Goal: Information Seeking & Learning: Find specific fact

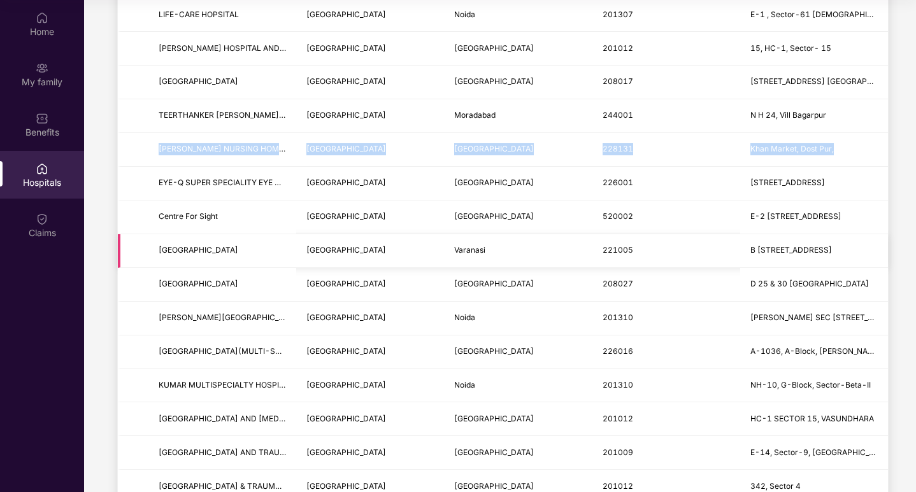
scroll to position [573, 0]
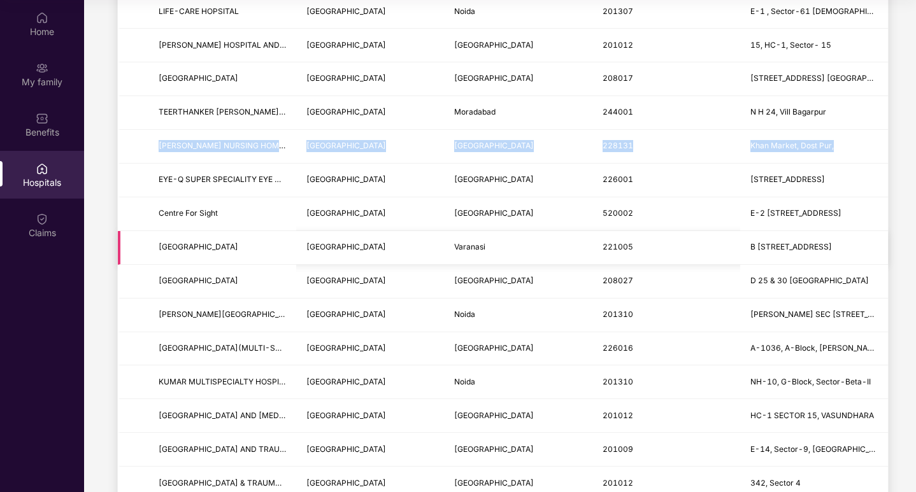
drag, startPoint x: 157, startPoint y: 244, endPoint x: 883, endPoint y: 243, distance: 726.5
click at [883, 243] on tr "[GEOGRAPHIC_DATA] [GEOGRAPHIC_DATA] [GEOGRAPHIC_DATA] 221005 B 30/541 [GEOGRAPH…" at bounding box center [503, 248] width 770 height 34
copy tr "[GEOGRAPHIC_DATA] [GEOGRAPHIC_DATA] [GEOGRAPHIC_DATA] 221005 B 30/541 [GEOGRAPH…"
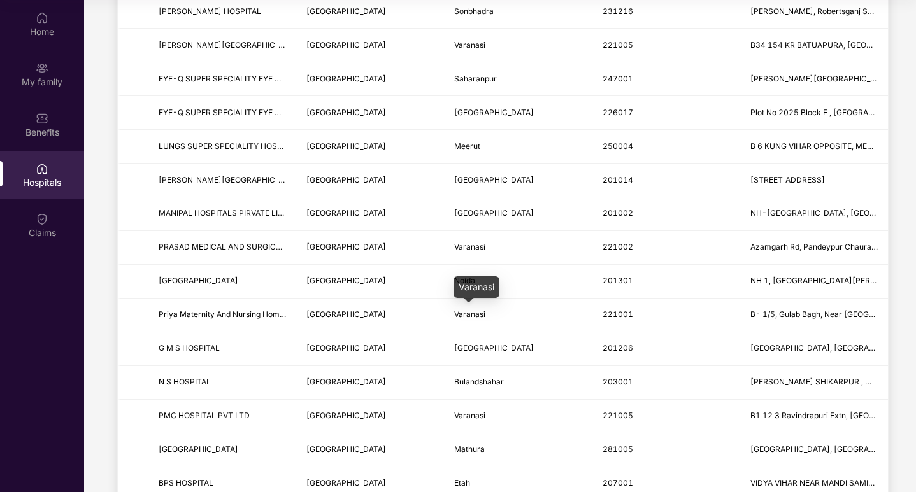
scroll to position [1210, 0]
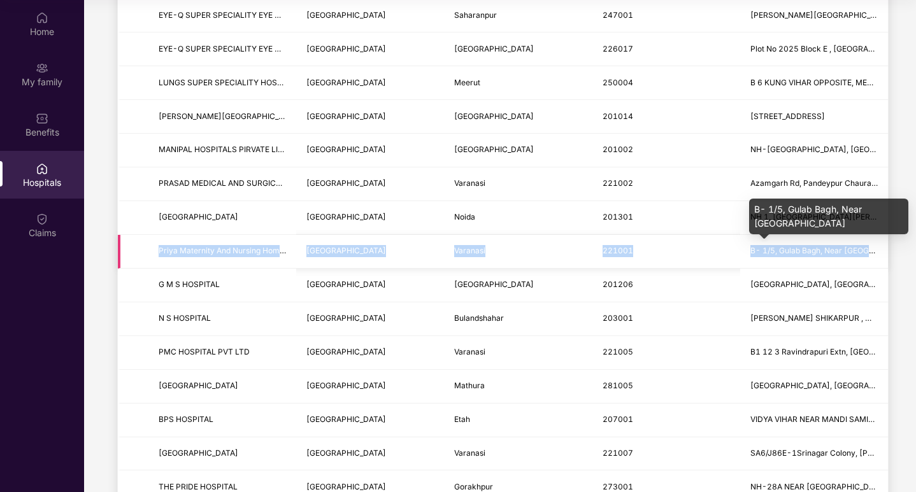
drag, startPoint x: 153, startPoint y: 246, endPoint x: 872, endPoint y: 248, distance: 718.2
click at [872, 248] on tr "Priya Maternity And Nursing Home Pvt Ltd [GEOGRAPHIC_DATA] [GEOGRAPHIC_DATA] 22…" at bounding box center [503, 252] width 770 height 34
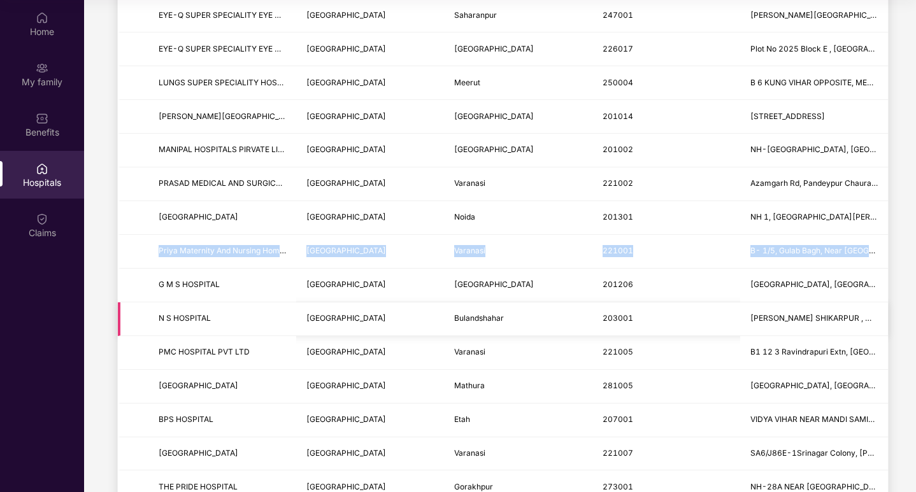
copy tr "Priya Maternity And Nursing Home Pvt Ltd [GEOGRAPHIC_DATA] [GEOGRAPHIC_DATA] 22…"
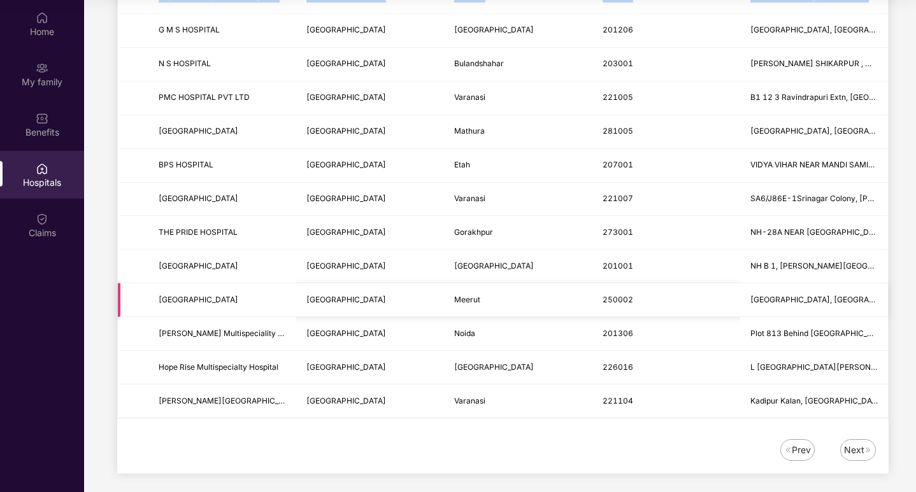
scroll to position [1471, 0]
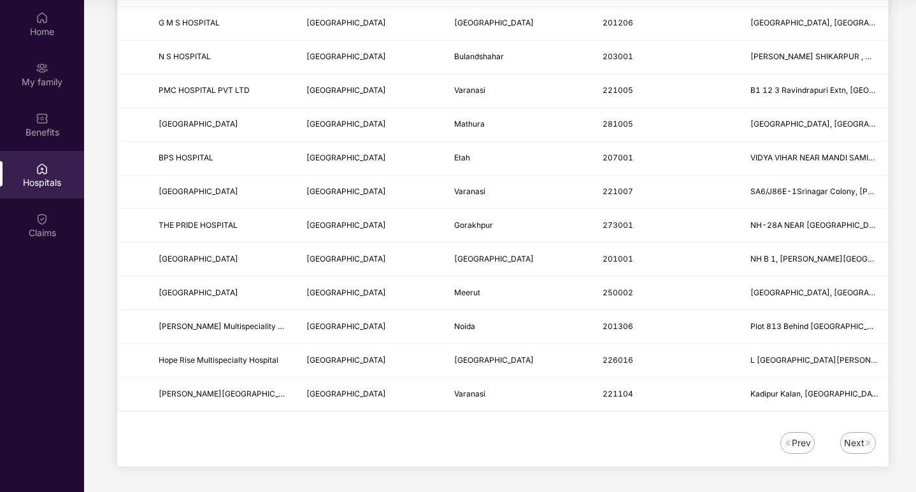
click at [864, 444] on img at bounding box center [868, 443] width 8 height 8
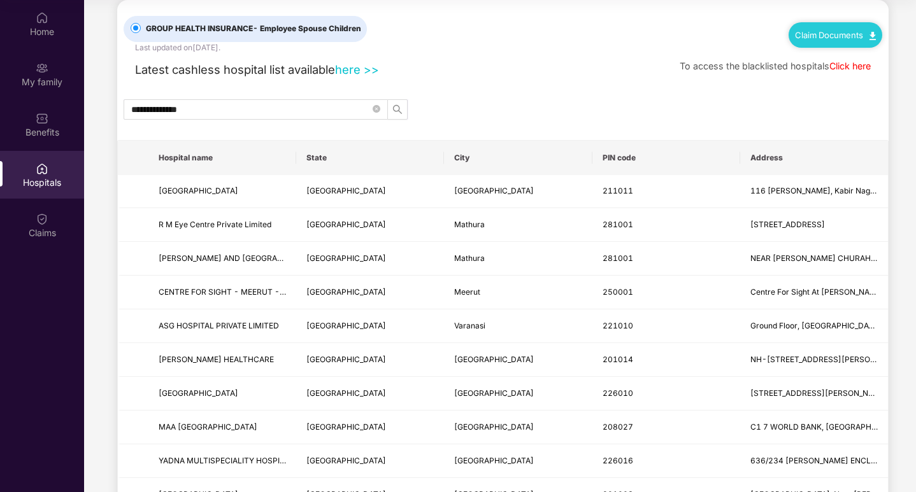
scroll to position [0, 0]
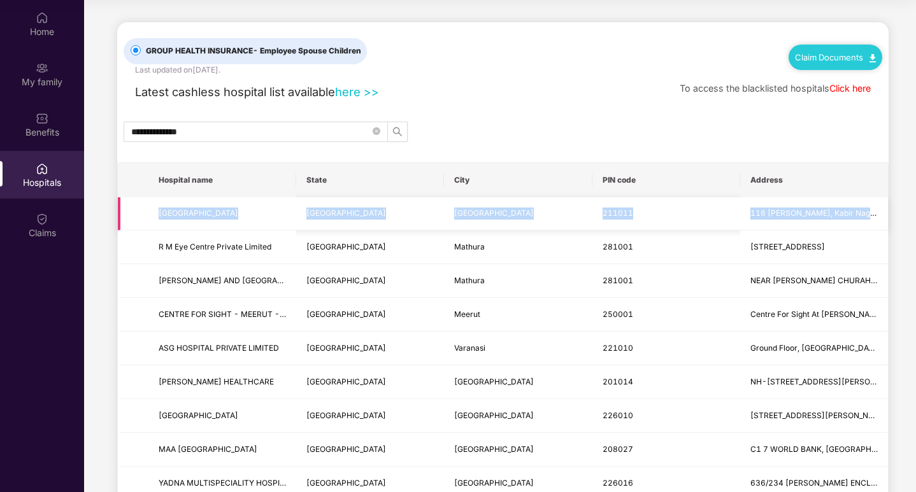
drag, startPoint x: 154, startPoint y: 211, endPoint x: 879, endPoint y: 215, distance: 725.2
click at [879, 215] on tr "[GEOGRAPHIC_DATA] [GEOGRAPHIC_DATA] [GEOGRAPHIC_DATA] 211011 [STREET_ADDRESS][P…" at bounding box center [503, 214] width 770 height 34
copy tr "[GEOGRAPHIC_DATA] [GEOGRAPHIC_DATA] [GEOGRAPHIC_DATA] 211011 [STREET_ADDRESS][P…"
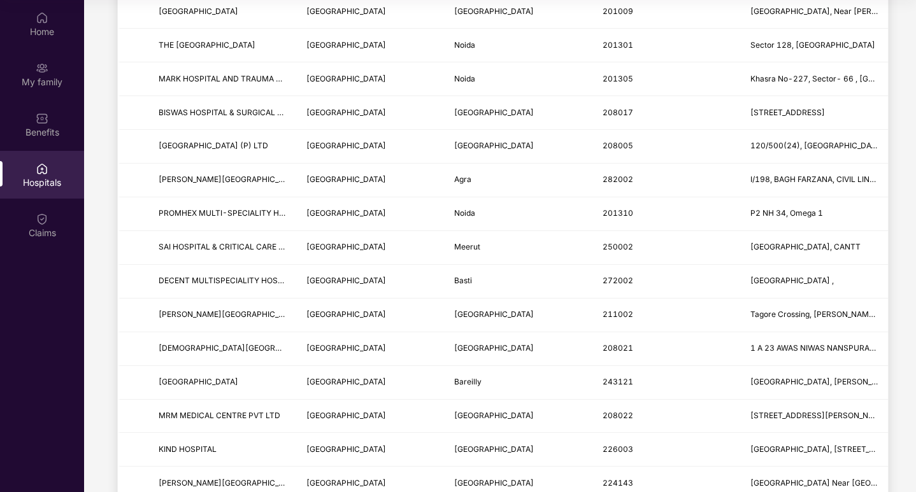
scroll to position [509, 0]
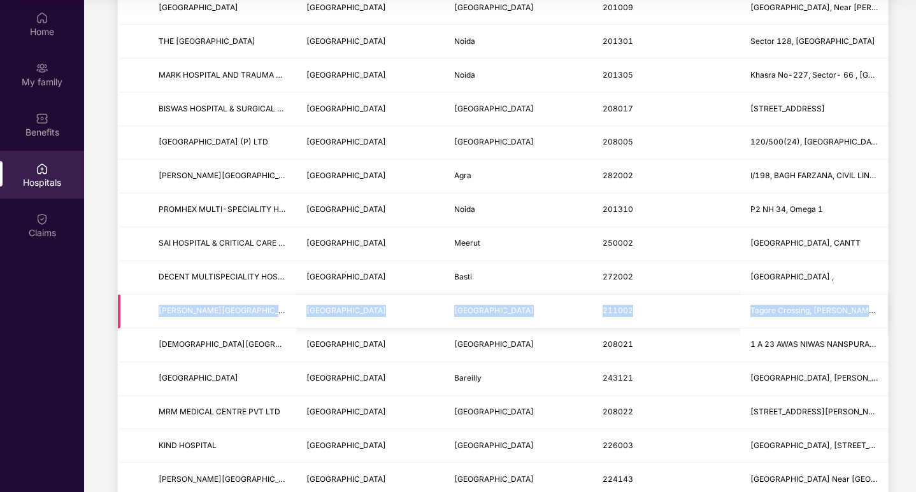
drag, startPoint x: 155, startPoint y: 308, endPoint x: 883, endPoint y: 296, distance: 728.5
click at [883, 296] on tr "[PERSON_NAME][GEOGRAPHIC_DATA] [GEOGRAPHIC_DATA] [GEOGRAPHIC_DATA] 211002 [GEOG…" at bounding box center [503, 312] width 770 height 34
copy tr "[PERSON_NAME][GEOGRAPHIC_DATA] [GEOGRAPHIC_DATA] [GEOGRAPHIC_DATA] 211002 [GEOG…"
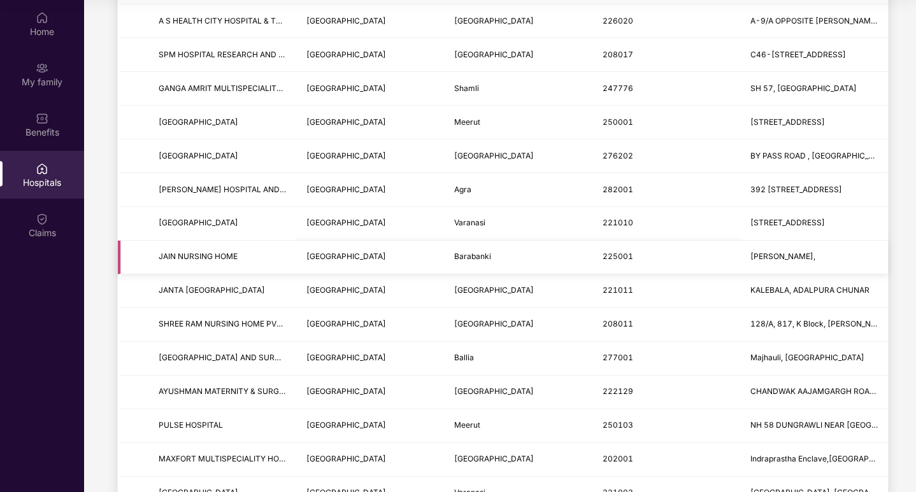
scroll to position [1210, 0]
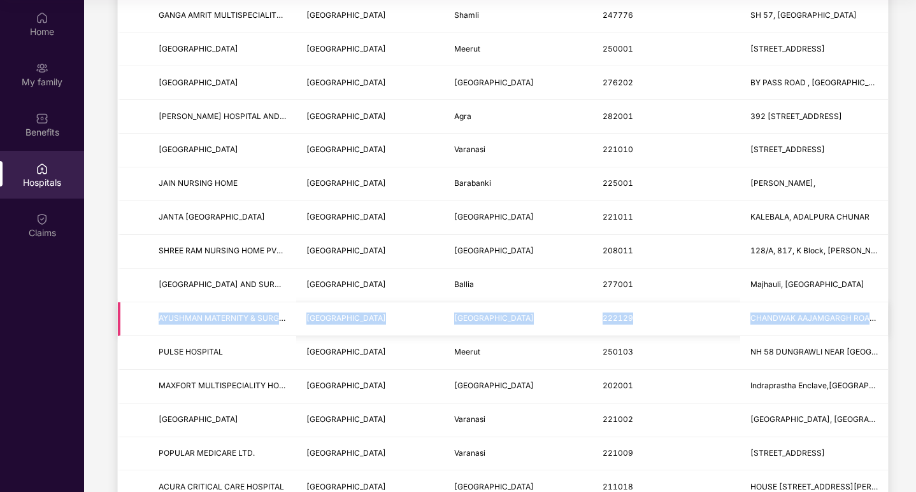
drag, startPoint x: 153, startPoint y: 314, endPoint x: 875, endPoint y: 313, distance: 722.6
click at [875, 313] on tr "AYUSHMAN MATERNITY & SURGICAL HOSPITAL [GEOGRAPHIC_DATA] [GEOGRAPHIC_DATA] [GEO…" at bounding box center [503, 319] width 770 height 34
copy tr "AYUSHMAN MATERNITY & SURGICAL HOSPITAL [GEOGRAPHIC_DATA] [GEOGRAPHIC_DATA] [GEO…"
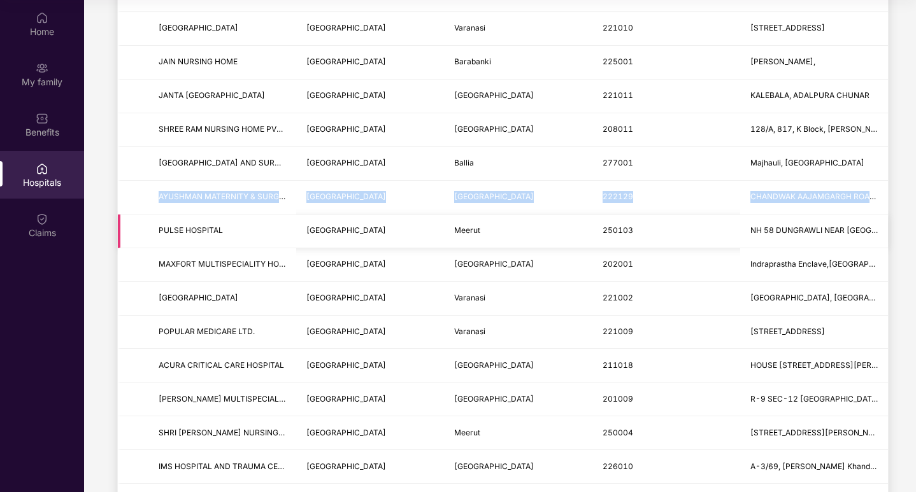
scroll to position [1337, 0]
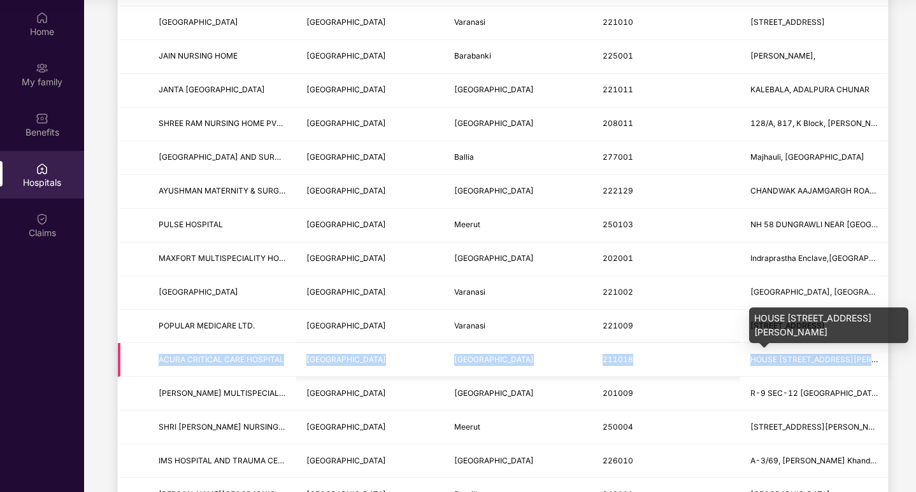
drag, startPoint x: 154, startPoint y: 357, endPoint x: 874, endPoint y: 362, distance: 719.5
click at [874, 362] on tr "ACURA CRITICAL CARE HOSPITAL [GEOGRAPHIC_DATA] HOUSE [STREET_ADDRESS][PERSON_NA…" at bounding box center [503, 360] width 770 height 34
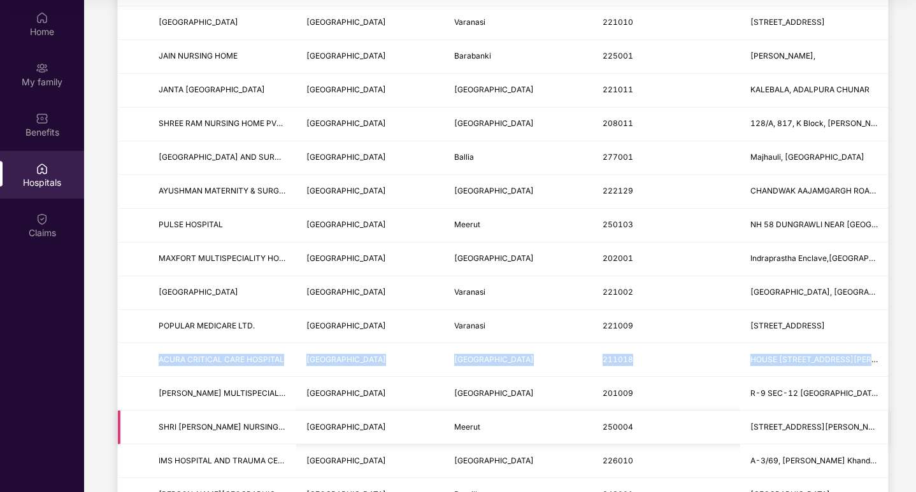
copy tr "ACURA CRITICAL CARE HOSPITAL [GEOGRAPHIC_DATA] [STREET_ADDRESS][PERSON_NAME]"
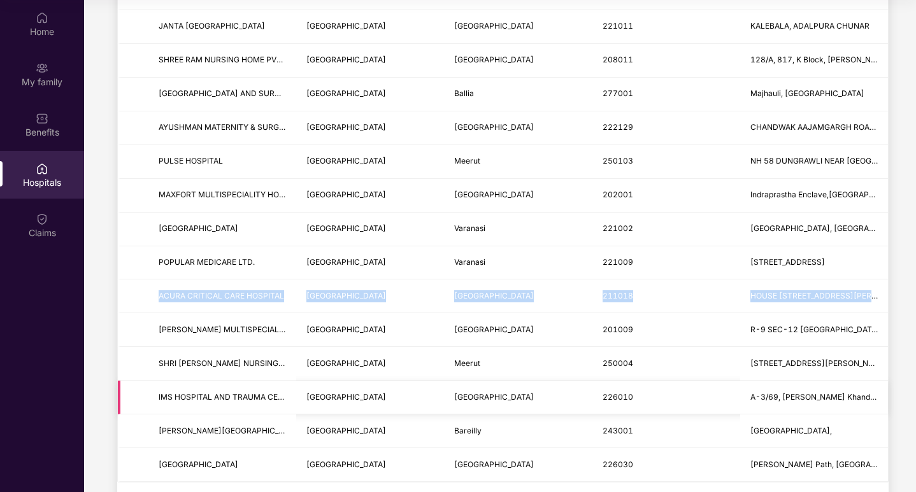
scroll to position [1464, 0]
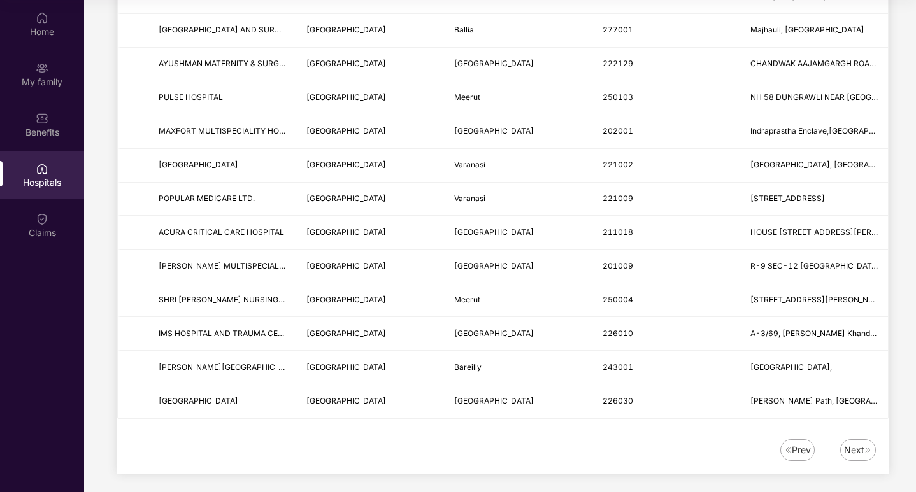
click at [853, 450] on div "Next" at bounding box center [854, 450] width 20 height 14
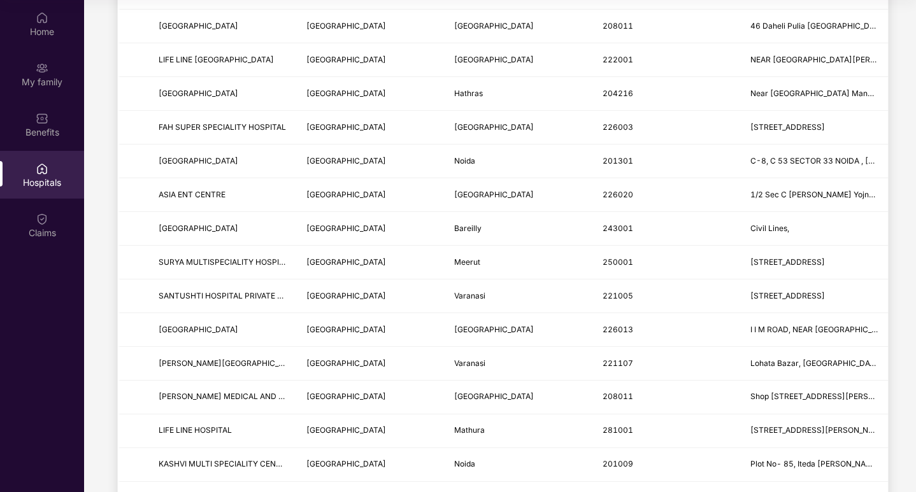
scroll to position [0, 0]
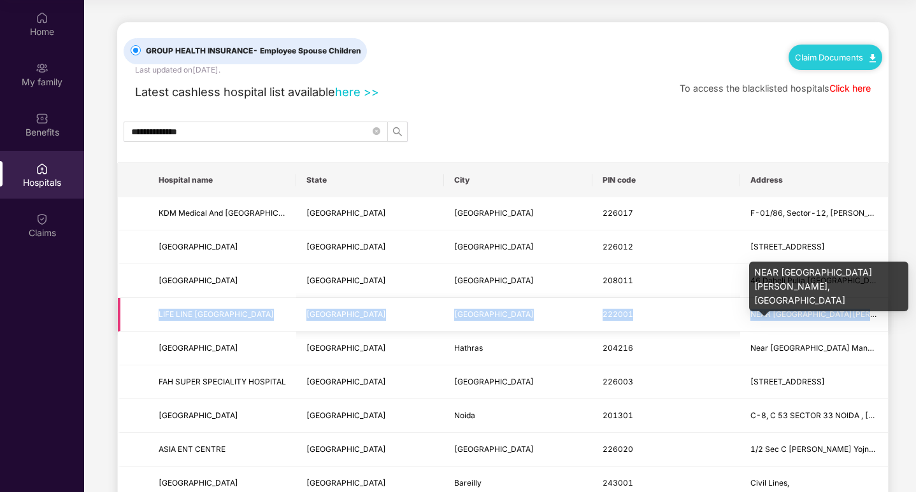
drag, startPoint x: 155, startPoint y: 312, endPoint x: 872, endPoint y: 311, distance: 716.9
click at [872, 311] on tr "LIFE LINE [GEOGRAPHIC_DATA] [GEOGRAPHIC_DATA] [GEOGRAPHIC_DATA] 222001 NEAR [GE…" at bounding box center [503, 315] width 770 height 34
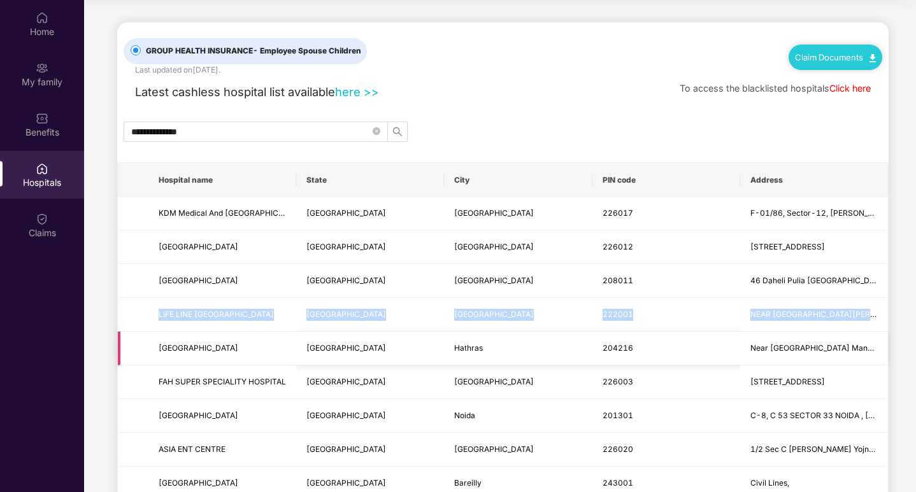
copy tr "LIFE LINE [GEOGRAPHIC_DATA] [GEOGRAPHIC_DATA] [GEOGRAPHIC_DATA] 222001 NEAR [GE…"
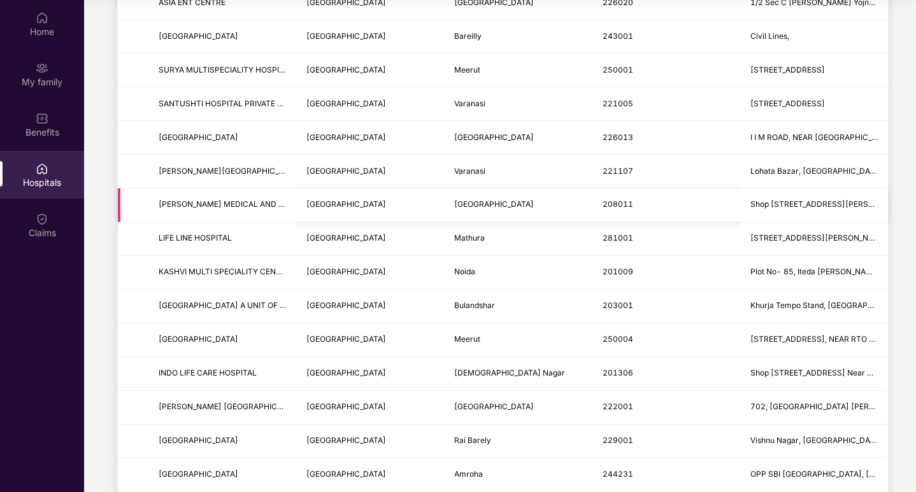
scroll to position [509, 0]
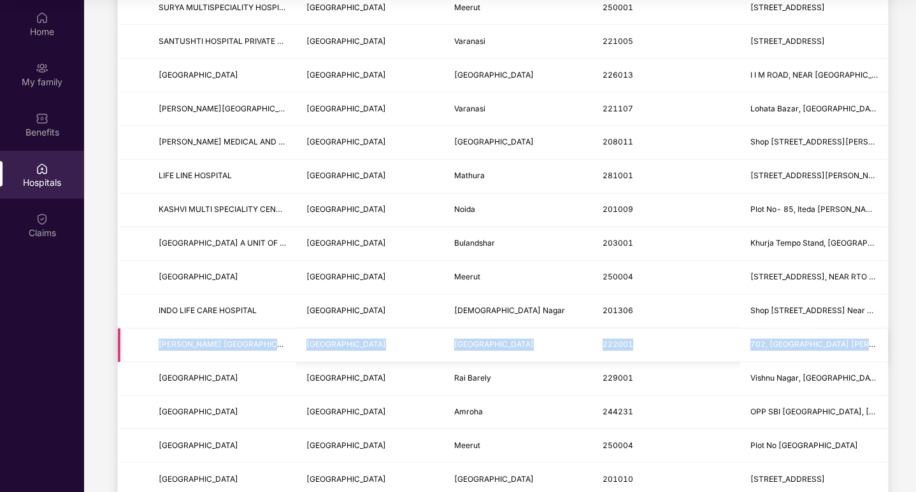
drag, startPoint x: 156, startPoint y: 341, endPoint x: 874, endPoint y: 336, distance: 718.2
click at [874, 336] on tr "KUNWARDAS [GEOGRAPHIC_DATA] [GEOGRAPHIC_DATA] [GEOGRAPHIC_DATA] 222001 702, [GE…" at bounding box center [503, 346] width 770 height 34
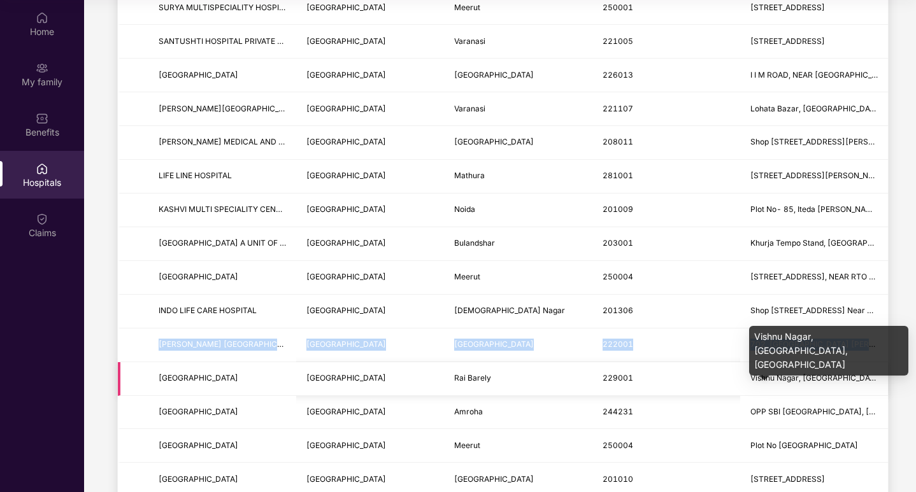
copy tr "KUNWARDAS [GEOGRAPHIC_DATA] [GEOGRAPHIC_DATA] [GEOGRAPHIC_DATA] 222001 702, [GE…"
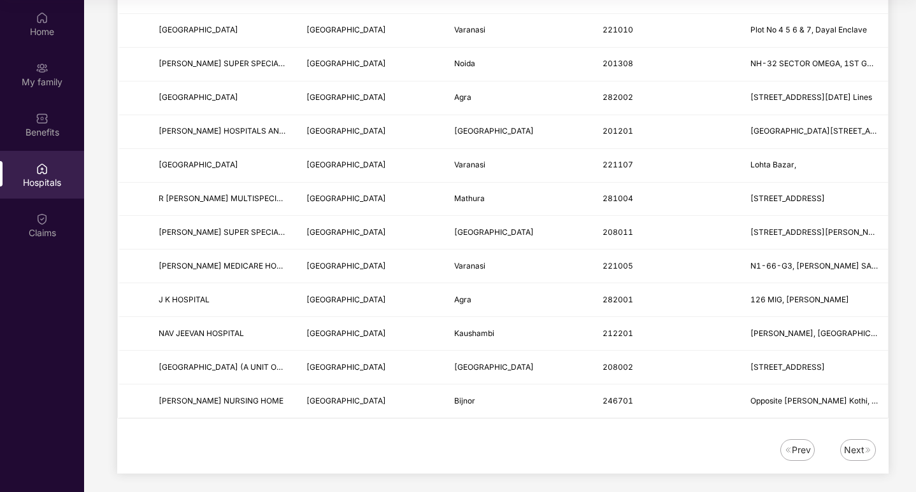
scroll to position [1471, 0]
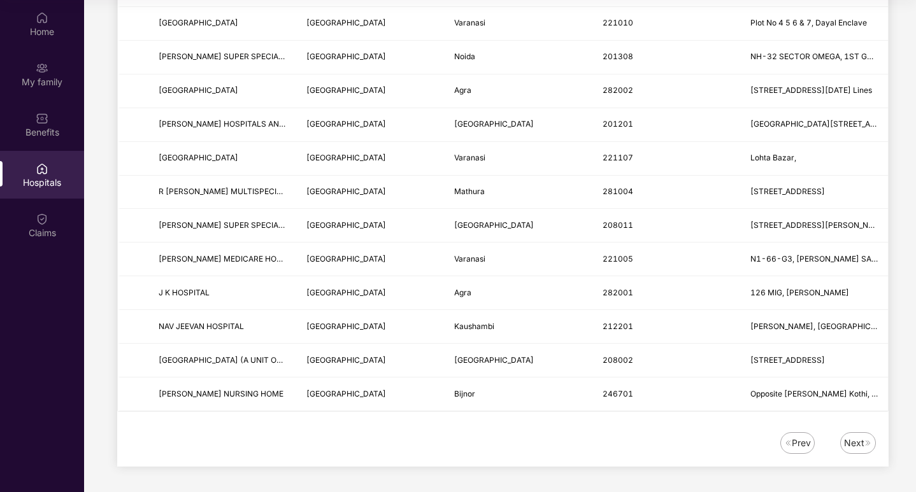
click at [864, 445] on img at bounding box center [868, 443] width 8 height 8
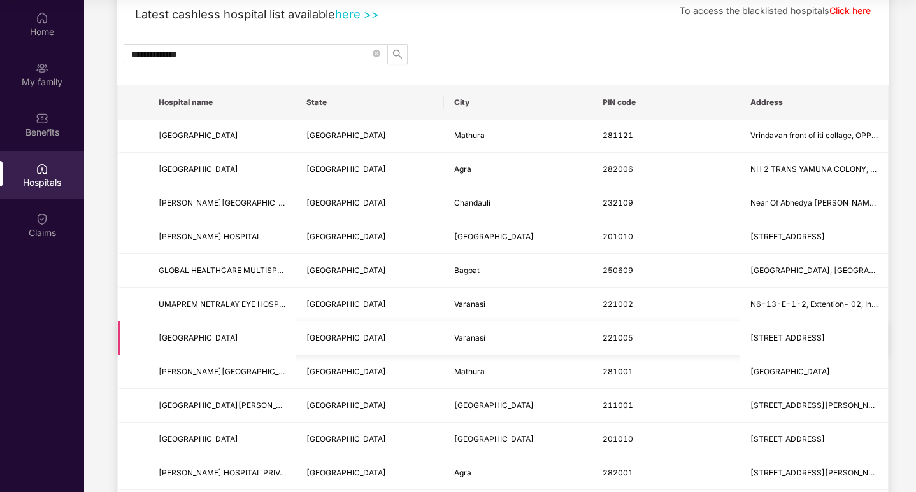
scroll to position [127, 0]
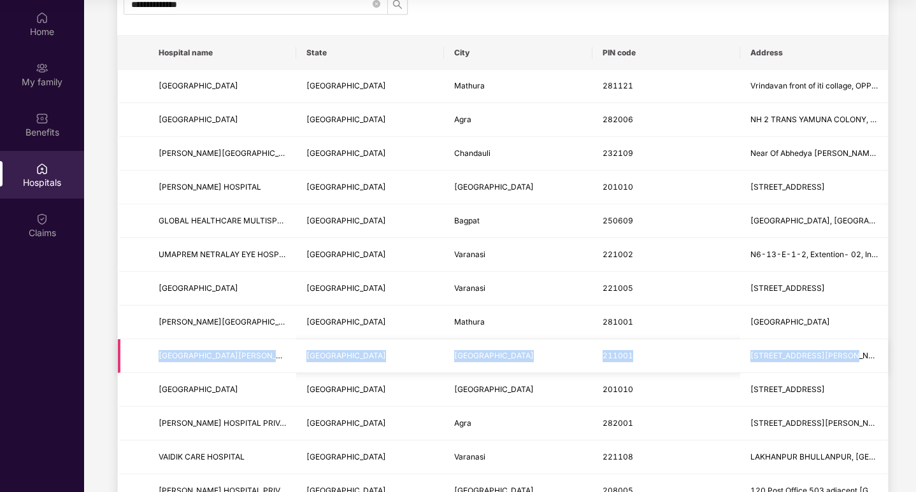
drag, startPoint x: 154, startPoint y: 355, endPoint x: 851, endPoint y: 348, distance: 696.6
click at [851, 348] on tr "[GEOGRAPHIC_DATA][PERSON_NAME] AND RESEARCH CENTRE PVT. LTD. [GEOGRAPHIC_DATA] …" at bounding box center [503, 356] width 770 height 34
copy tr "[GEOGRAPHIC_DATA][PERSON_NAME] AND RESEARCH CENTRE PVT. LTD. [GEOGRAPHIC_DATA] …"
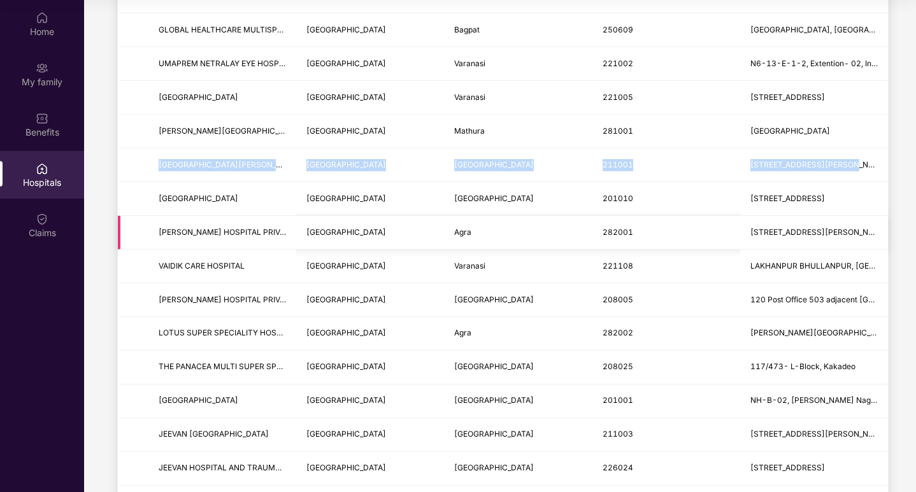
scroll to position [382, 0]
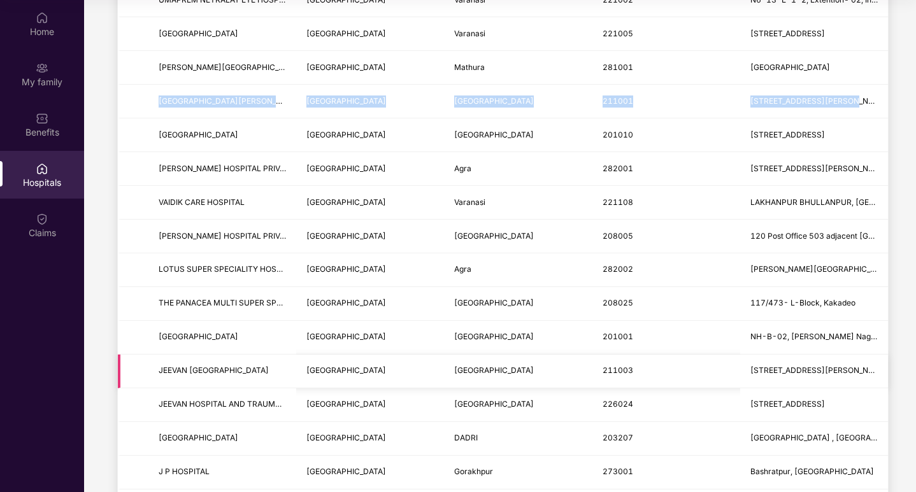
drag, startPoint x: 162, startPoint y: 369, endPoint x: 884, endPoint y: 374, distance: 722.0
click at [884, 374] on tr "JEEVAN [GEOGRAPHIC_DATA] [GEOGRAPHIC_DATA] [GEOGRAPHIC_DATA] 211003 [STREET_ADD…" at bounding box center [503, 372] width 770 height 34
copy tr "JEEVAN [GEOGRAPHIC_DATA] [GEOGRAPHIC_DATA] [GEOGRAPHIC_DATA] 211003 [STREET_ADD…"
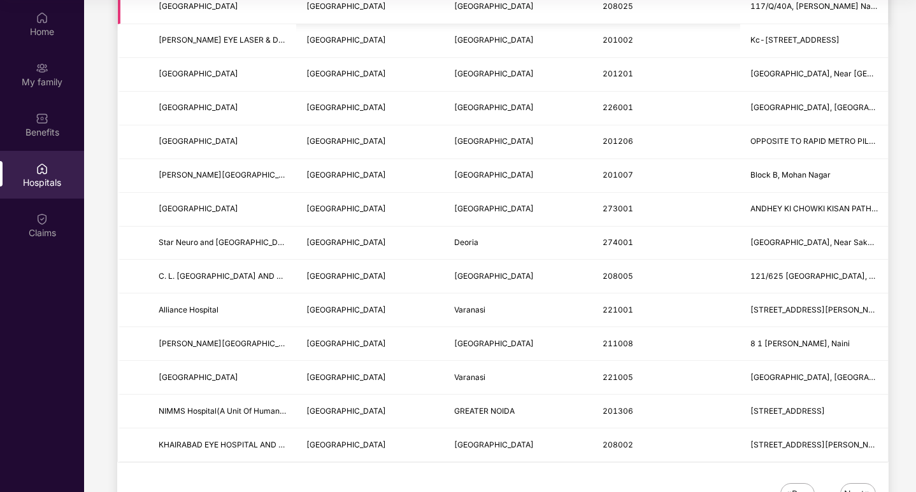
scroll to position [1464, 0]
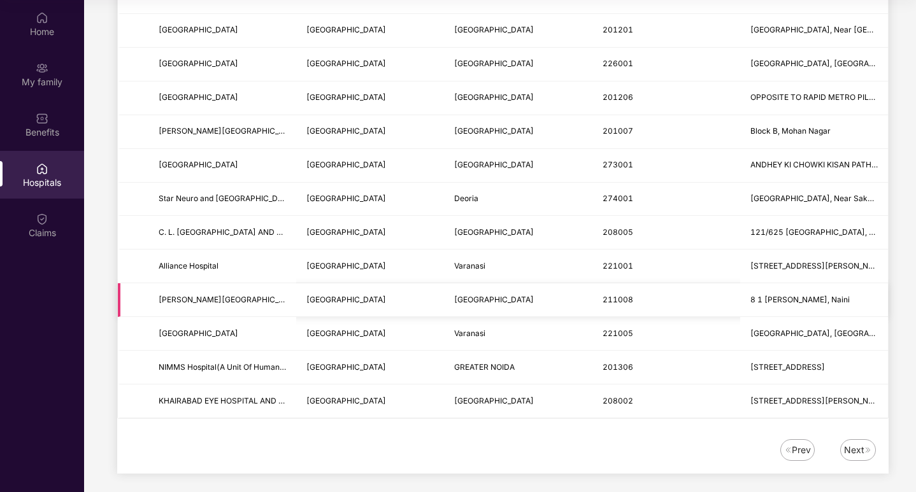
drag, startPoint x: 157, startPoint y: 300, endPoint x: 869, endPoint y: 293, distance: 712.5
click at [869, 293] on tr "[GEOGRAPHIC_DATA] [GEOGRAPHIC_DATA] [GEOGRAPHIC_DATA] 211008 8 1 [GEOGRAPHIC_DA…" at bounding box center [503, 300] width 770 height 34
click at [851, 447] on div "Next" at bounding box center [854, 450] width 20 height 14
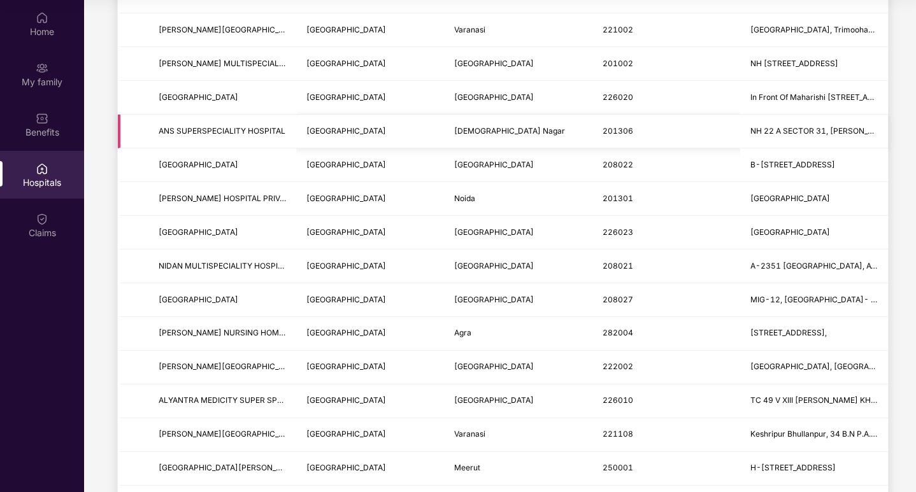
scroll to position [382, 0]
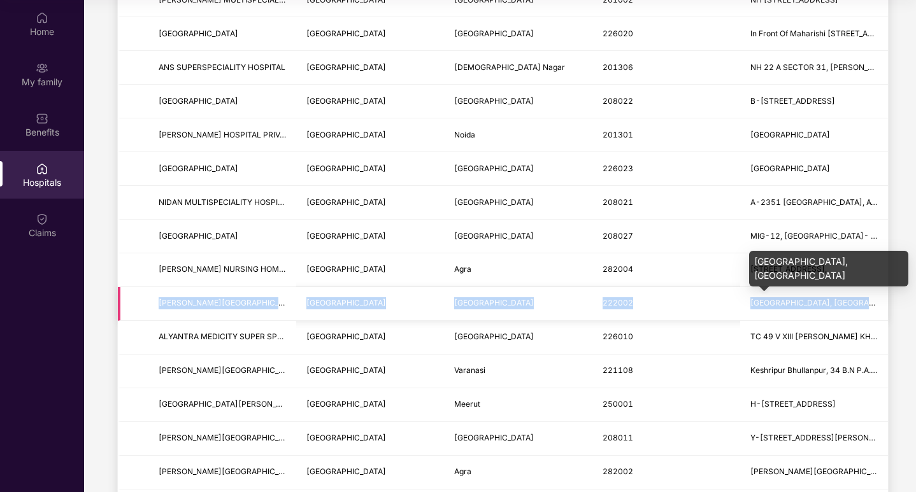
drag, startPoint x: 152, startPoint y: 299, endPoint x: 871, endPoint y: 299, distance: 719.5
click at [871, 299] on tr "[PERSON_NAME][GEOGRAPHIC_DATA] [GEOGRAPHIC_DATA] [GEOGRAPHIC_DATA] [GEOGRAPHIC_…" at bounding box center [503, 304] width 770 height 34
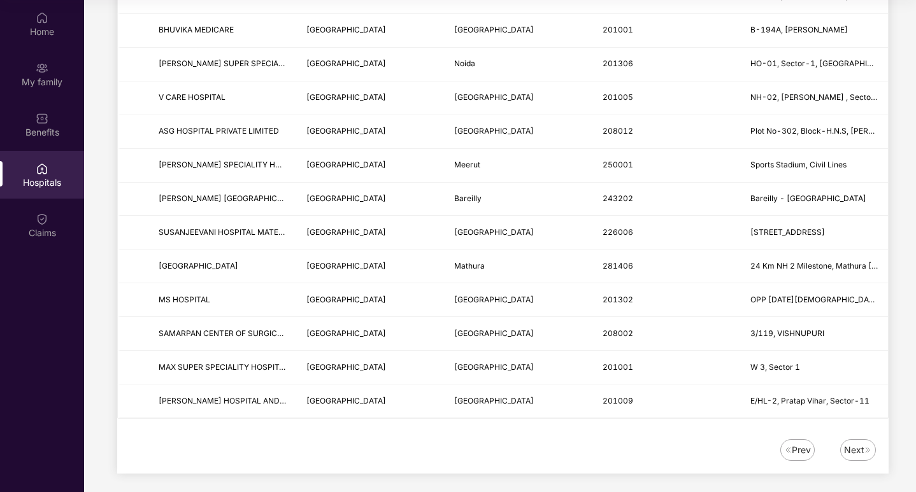
scroll to position [1471, 0]
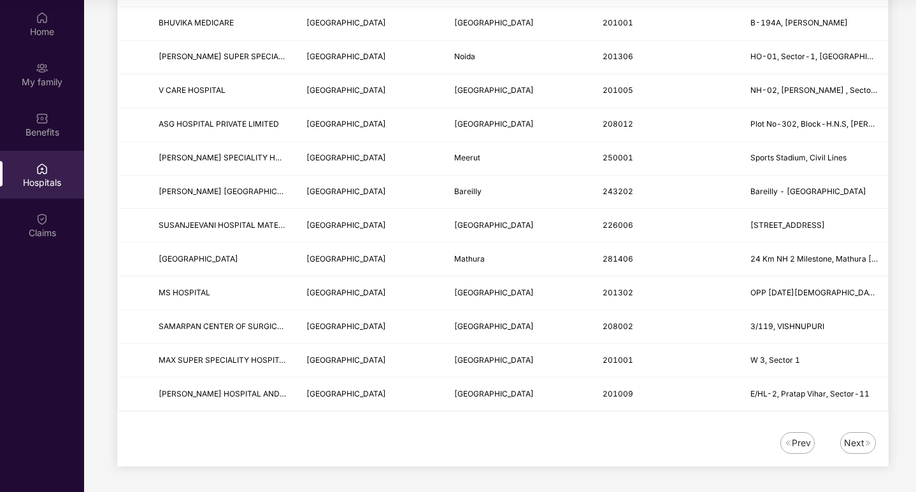
click at [850, 443] on div "Next" at bounding box center [854, 443] width 20 height 14
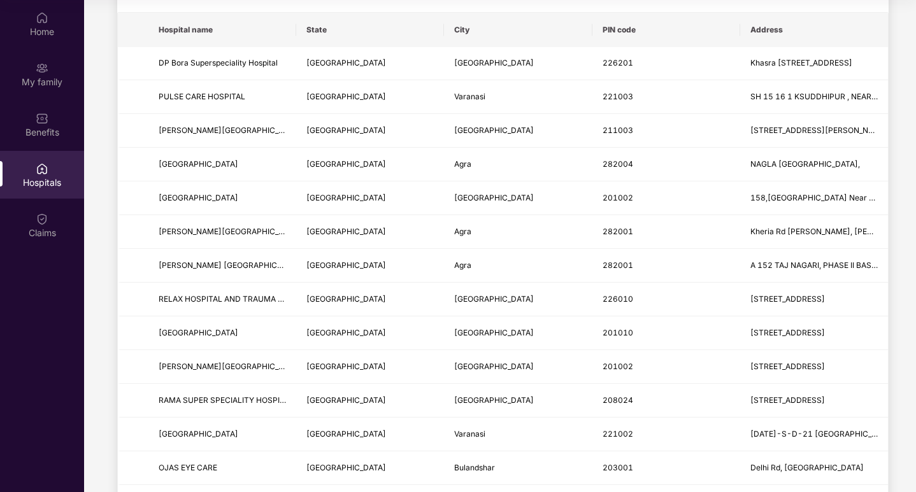
scroll to position [0, 0]
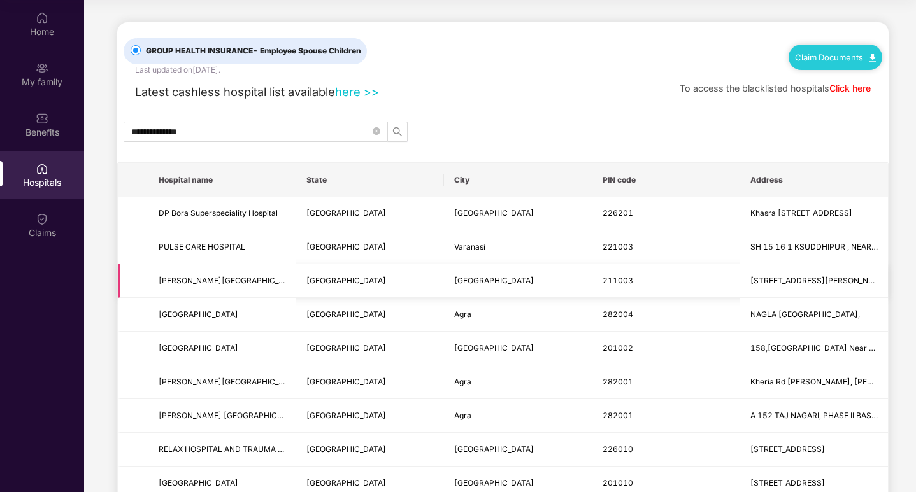
drag, startPoint x: 153, startPoint y: 278, endPoint x: 875, endPoint y: 274, distance: 722.0
click at [875, 274] on tr "[PERSON_NAME][GEOGRAPHIC_DATA] AND [MEDICAL_DATA] [GEOGRAPHIC_DATA] [GEOGRAPHIC…" at bounding box center [503, 281] width 770 height 34
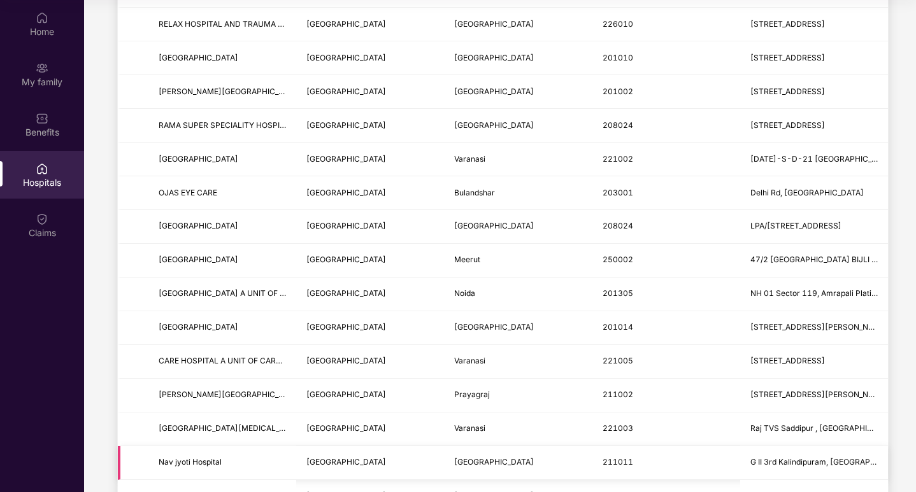
scroll to position [509, 0]
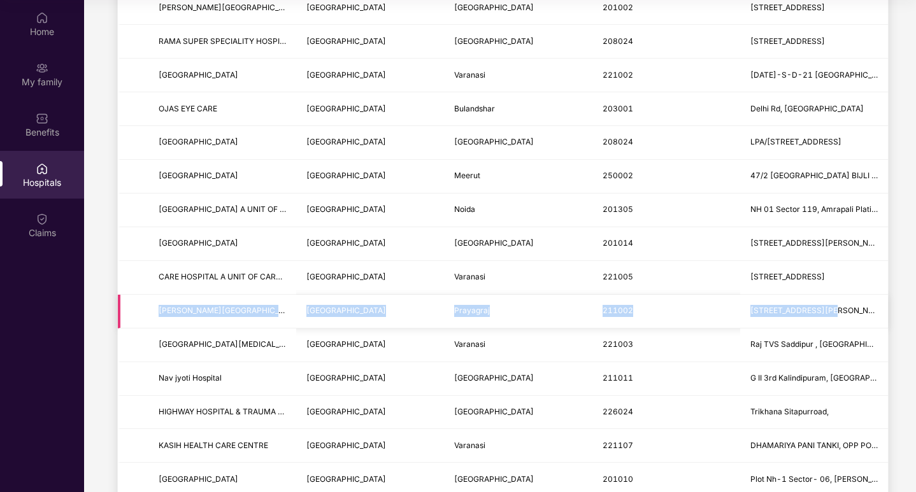
drag, startPoint x: 158, startPoint y: 309, endPoint x: 851, endPoint y: 313, distance: 693.4
click at [851, 313] on tr "[PERSON_NAME][GEOGRAPHIC_DATA] AND RESEARCH CENTRE PRIVATE LIMITED [GEOGRAPHIC_…" at bounding box center [503, 312] width 770 height 34
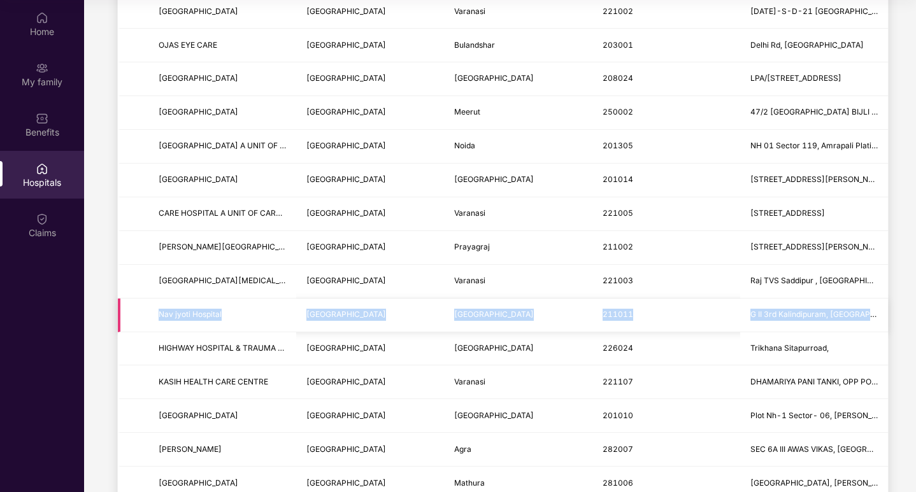
drag, startPoint x: 150, startPoint y: 313, endPoint x: 872, endPoint y: 311, distance: 722.7
click at [872, 311] on tr "Nav [GEOGRAPHIC_DATA] [GEOGRAPHIC_DATA] [GEOGRAPHIC_DATA] 211011 G II 3rd [GEOG…" at bounding box center [503, 316] width 770 height 34
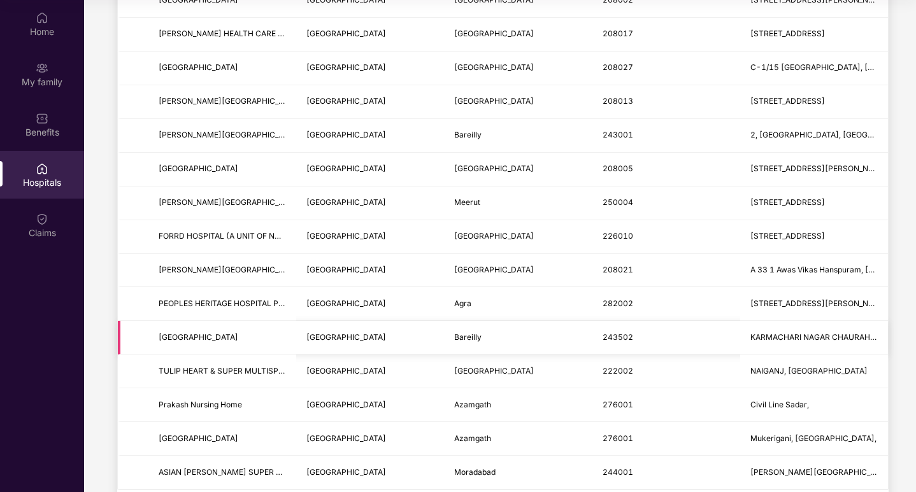
scroll to position [1401, 0]
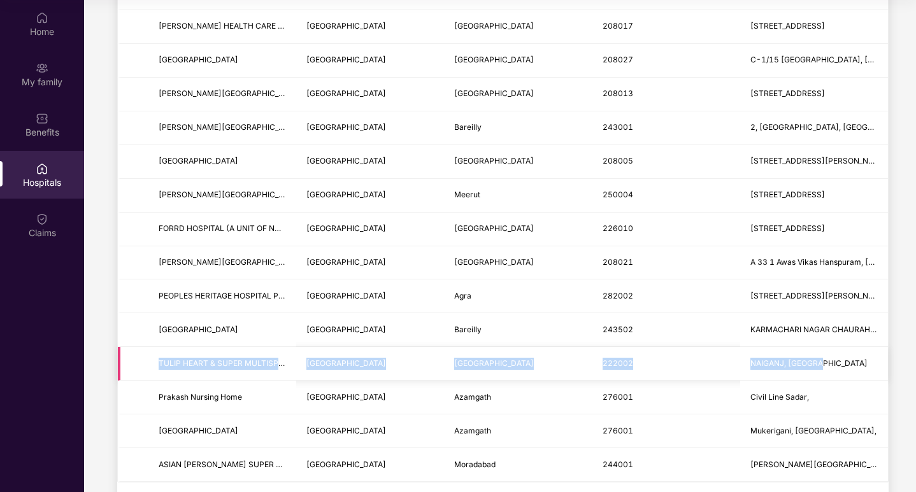
drag, startPoint x: 155, startPoint y: 357, endPoint x: 852, endPoint y: 365, distance: 697.2
click at [852, 365] on tr "TULIP HEART & SUPER MULTISPECIALITY HOSPITAL [GEOGRAPHIC_DATA] [GEOGRAPHIC_DATA…" at bounding box center [503, 364] width 770 height 34
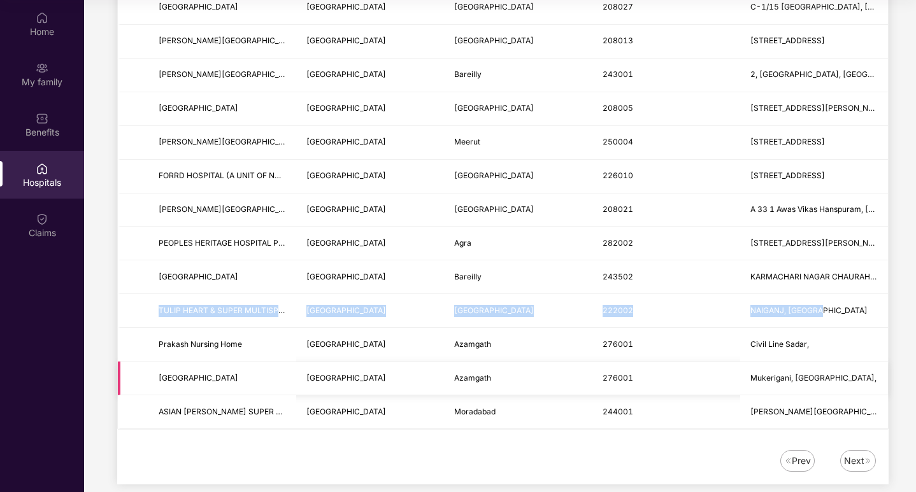
scroll to position [1464, 0]
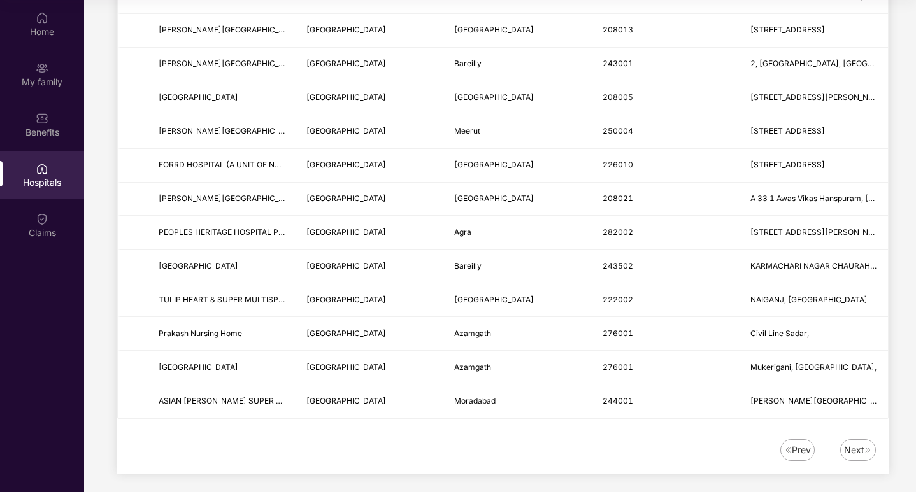
click at [860, 451] on div "Next" at bounding box center [854, 450] width 20 height 14
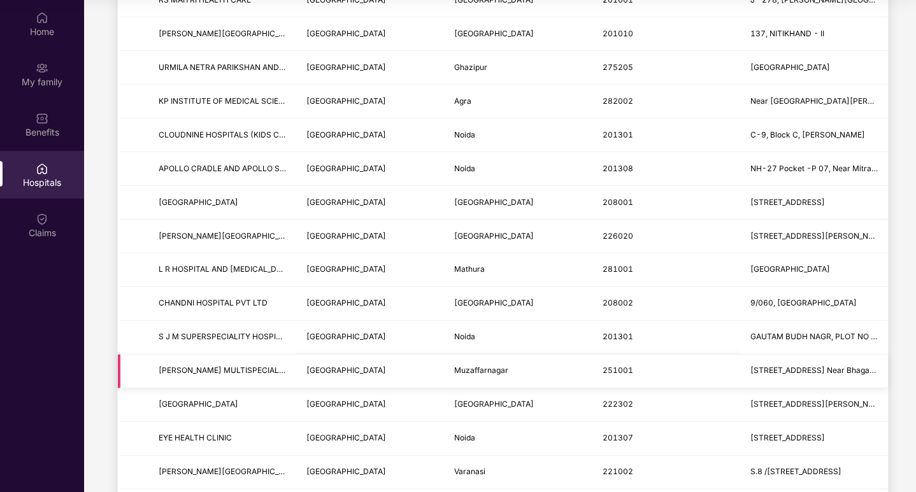
scroll to position [446, 0]
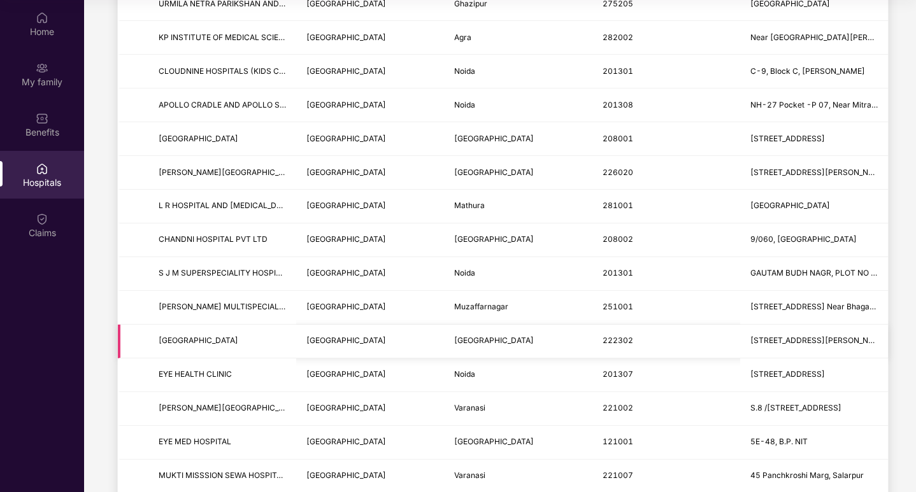
drag, startPoint x: 160, startPoint y: 337, endPoint x: 875, endPoint y: 341, distance: 715.0
click at [875, 341] on tr "[GEOGRAPHIC_DATA] [GEOGRAPHIC_DATA] [STREET_ADDRESS]" at bounding box center [503, 342] width 770 height 34
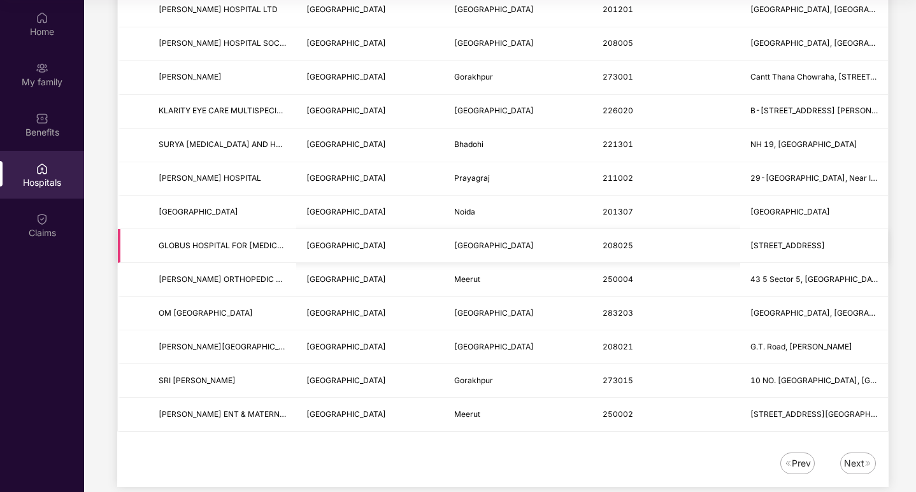
scroll to position [1464, 0]
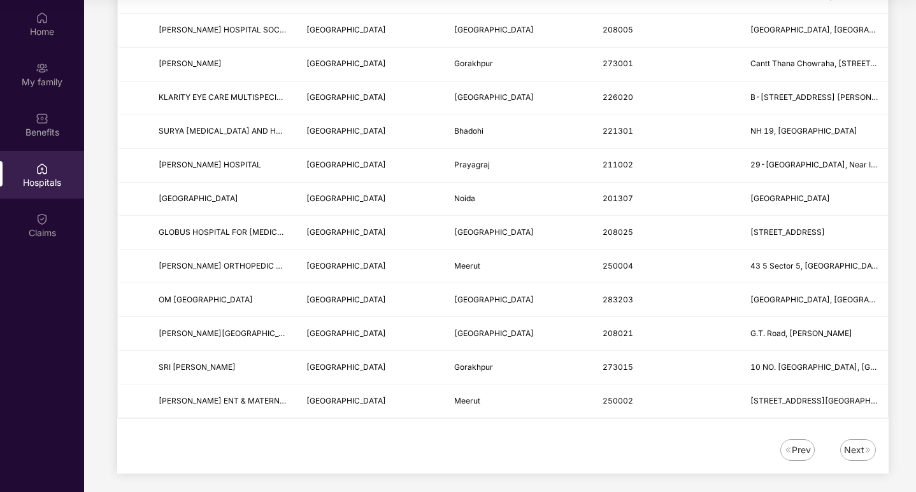
click at [852, 450] on div "Next" at bounding box center [854, 450] width 20 height 14
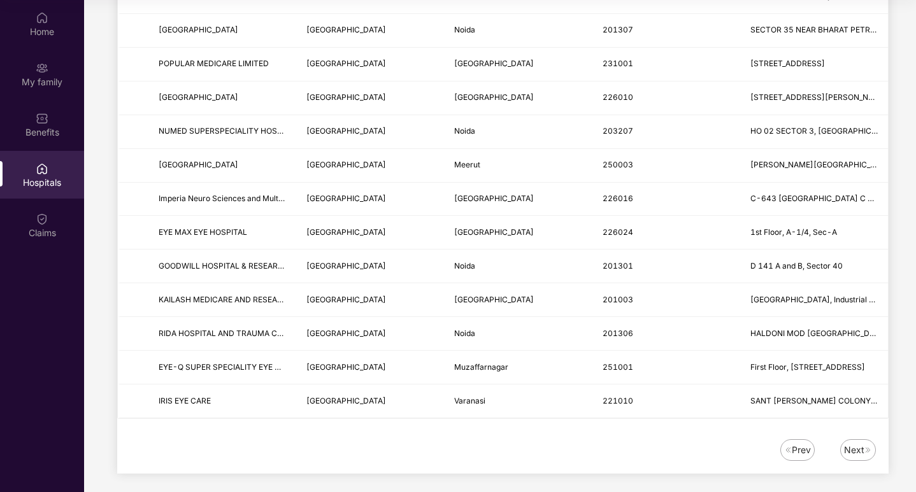
click at [847, 447] on div "Next" at bounding box center [854, 450] width 20 height 14
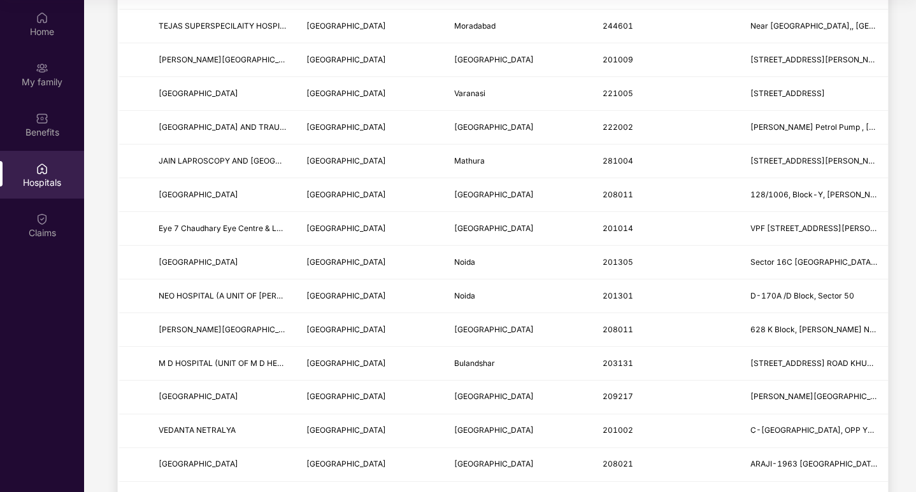
scroll to position [0, 0]
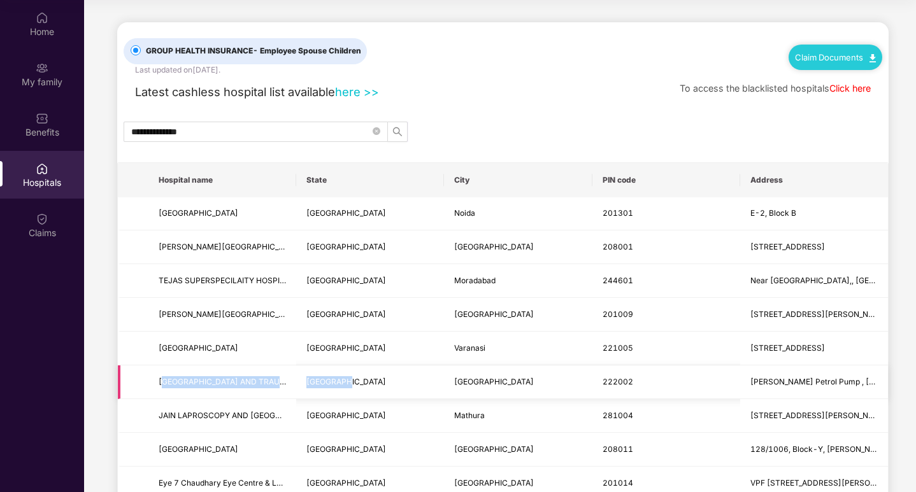
drag, startPoint x: 163, startPoint y: 379, endPoint x: 336, endPoint y: 387, distance: 173.3
click at [336, 387] on tr "[GEOGRAPHIC_DATA] AND TRAUMA CENTRE [GEOGRAPHIC_DATA] [GEOGRAPHIC_DATA] 222002 …" at bounding box center [503, 382] width 770 height 34
click at [332, 393] on td "[GEOGRAPHIC_DATA]" at bounding box center [370, 382] width 148 height 34
drag, startPoint x: 159, startPoint y: 382, endPoint x: 879, endPoint y: 378, distance: 720.1
click at [879, 378] on tr "[GEOGRAPHIC_DATA] AND TRAUMA CENTRE [GEOGRAPHIC_DATA] [GEOGRAPHIC_DATA] 222002 …" at bounding box center [503, 382] width 770 height 34
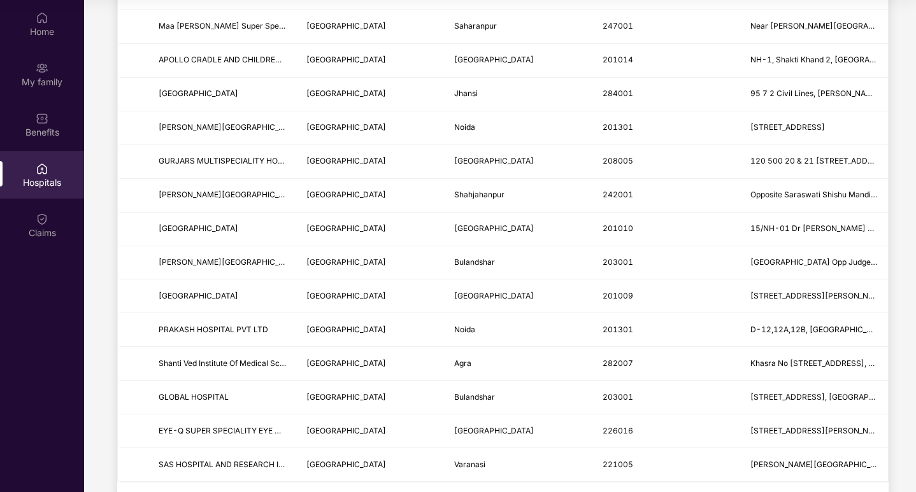
scroll to position [1464, 0]
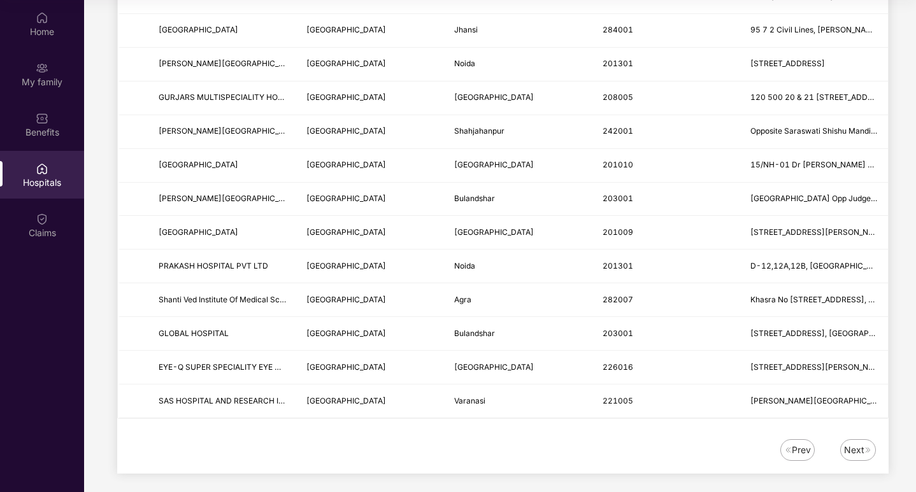
click at [861, 454] on div "Next" at bounding box center [854, 450] width 20 height 14
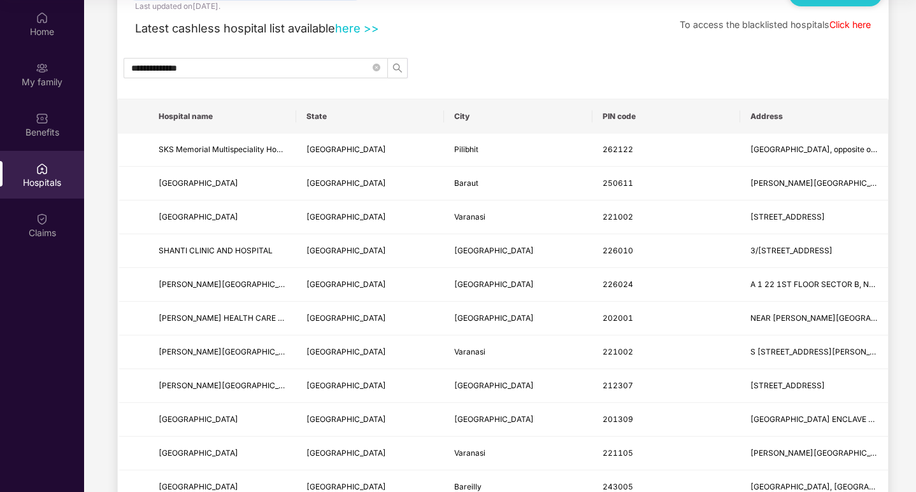
scroll to position [127, 0]
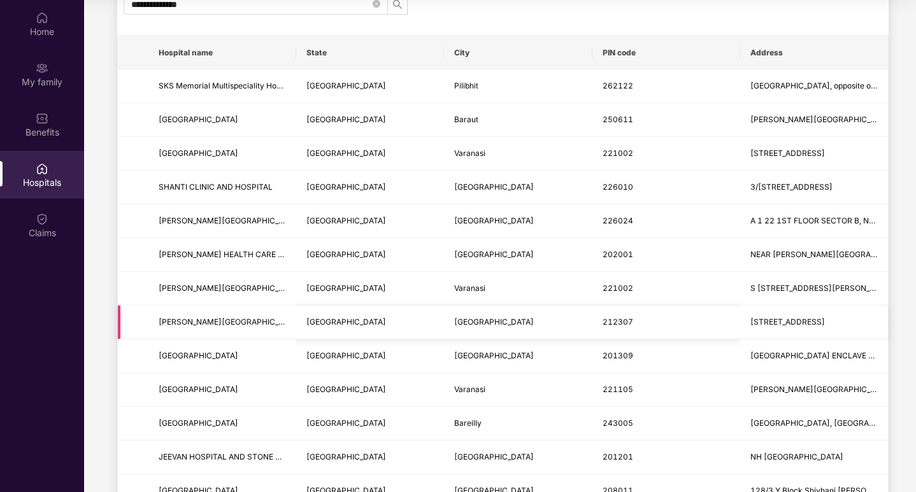
drag, startPoint x: 156, startPoint y: 320, endPoint x: 844, endPoint y: 320, distance: 687.6
click at [844, 320] on tr "[PERSON_NAME][GEOGRAPHIC_DATA] [GEOGRAPHIC_DATA] 212307 [STREET_ADDRESS]" at bounding box center [503, 323] width 770 height 34
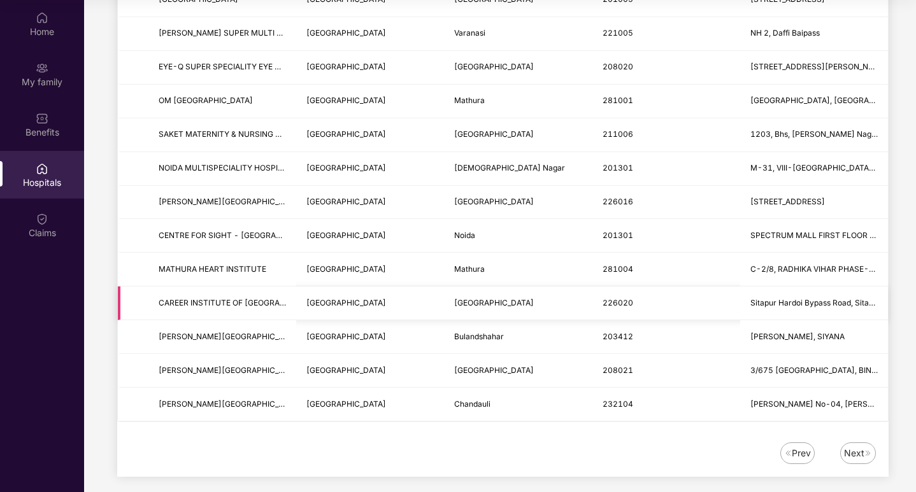
scroll to position [1464, 0]
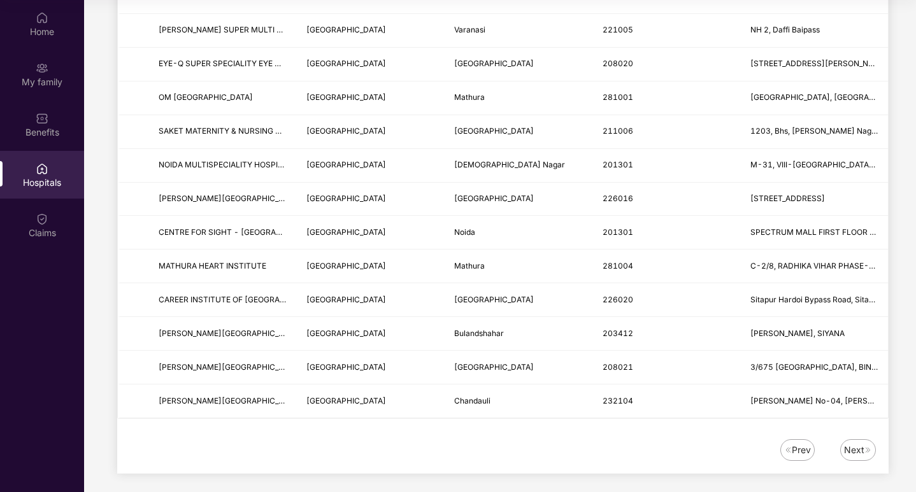
click at [864, 450] on img at bounding box center [868, 450] width 8 height 8
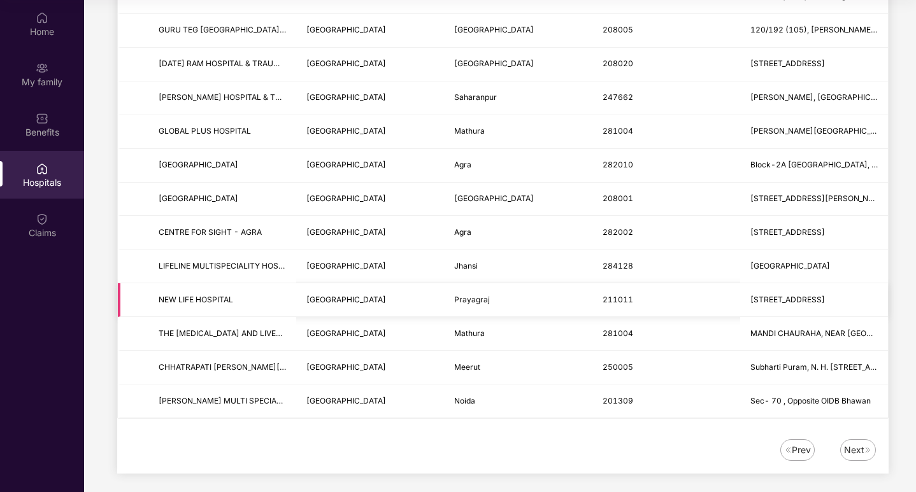
drag, startPoint x: 150, startPoint y: 299, endPoint x: 845, endPoint y: 292, distance: 695.3
click at [845, 292] on tr "[GEOGRAPHIC_DATA] [GEOGRAPHIC_DATA] [GEOGRAPHIC_DATA] [STREET_ADDRESS]" at bounding box center [503, 300] width 770 height 34
click at [855, 449] on div "Next" at bounding box center [854, 450] width 20 height 14
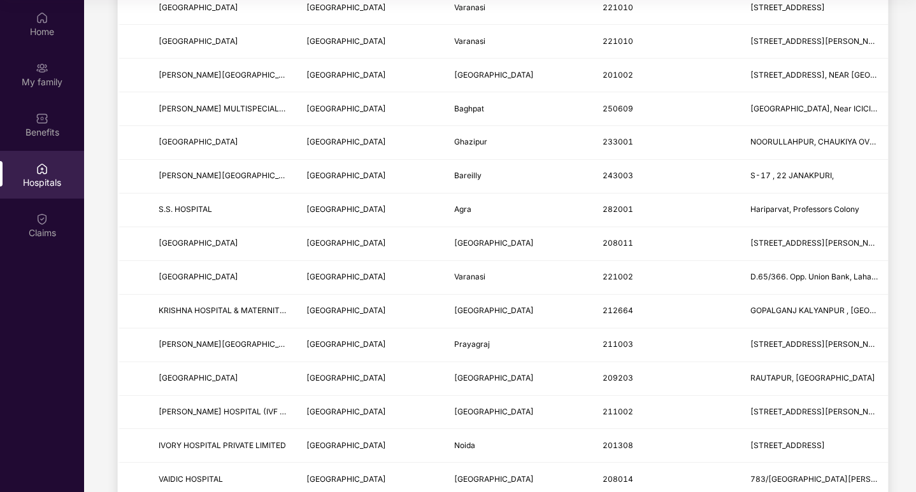
scroll to position [573, 0]
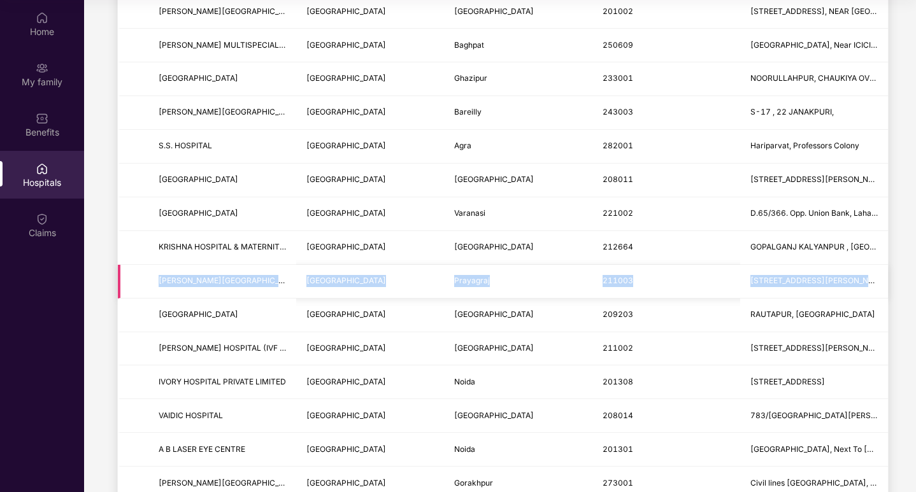
drag, startPoint x: 147, startPoint y: 281, endPoint x: 877, endPoint y: 293, distance: 730.4
click at [877, 293] on tr "[PERSON_NAME][GEOGRAPHIC_DATA] [GEOGRAPHIC_DATA] [GEOGRAPHIC_DATA] [STREET_ADDR…" at bounding box center [503, 282] width 770 height 34
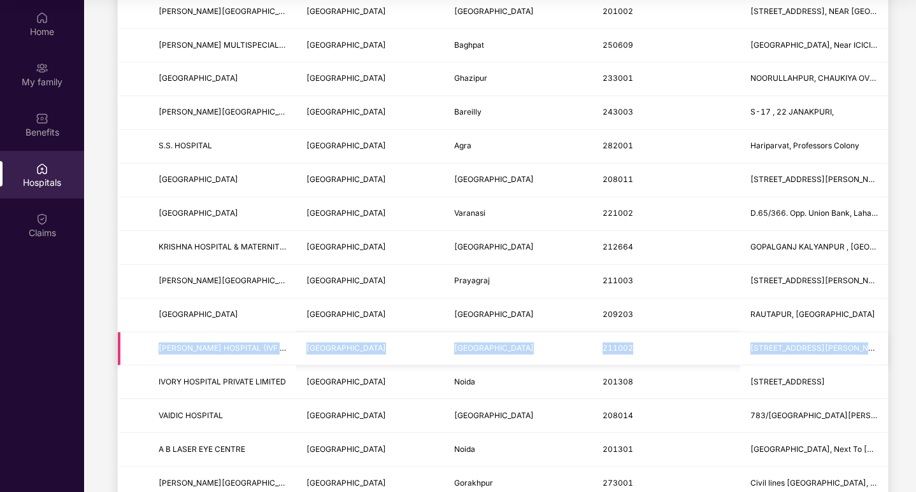
drag, startPoint x: 152, startPoint y: 346, endPoint x: 864, endPoint y: 346, distance: 711.8
click at [864, 346] on tr "[PERSON_NAME] HOSPITAL (IVF & [MEDICAL_DATA][GEOGRAPHIC_DATA]) [GEOGRAPHIC_DATA…" at bounding box center [503, 349] width 770 height 34
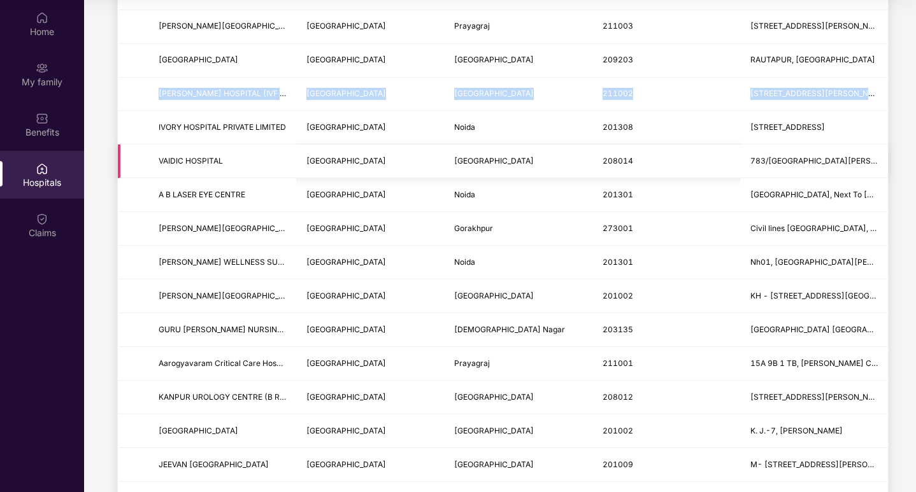
scroll to position [891, 0]
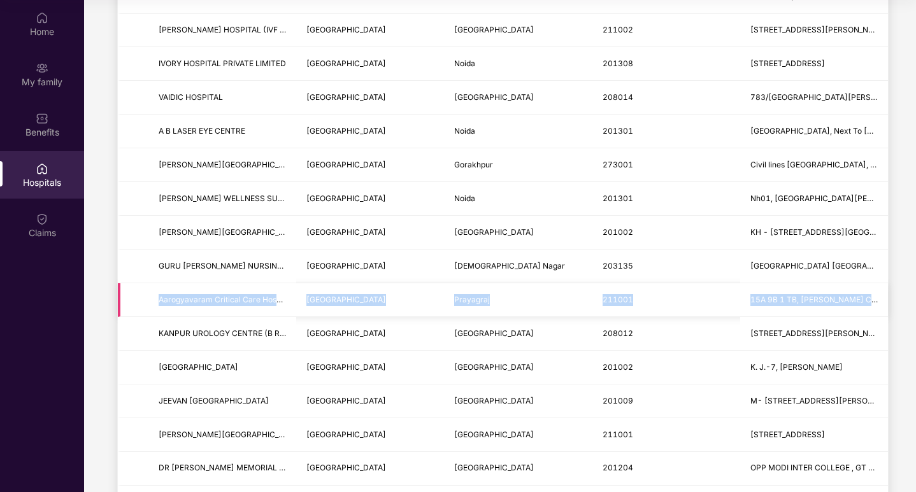
drag, startPoint x: 159, startPoint y: 300, endPoint x: 883, endPoint y: 300, distance: 724.6
click at [883, 300] on tr "Aarogyavaram Critical Care Hospital - [GEOGRAPHIC_DATA] [GEOGRAPHIC_DATA] [GEOG…" at bounding box center [503, 300] width 770 height 34
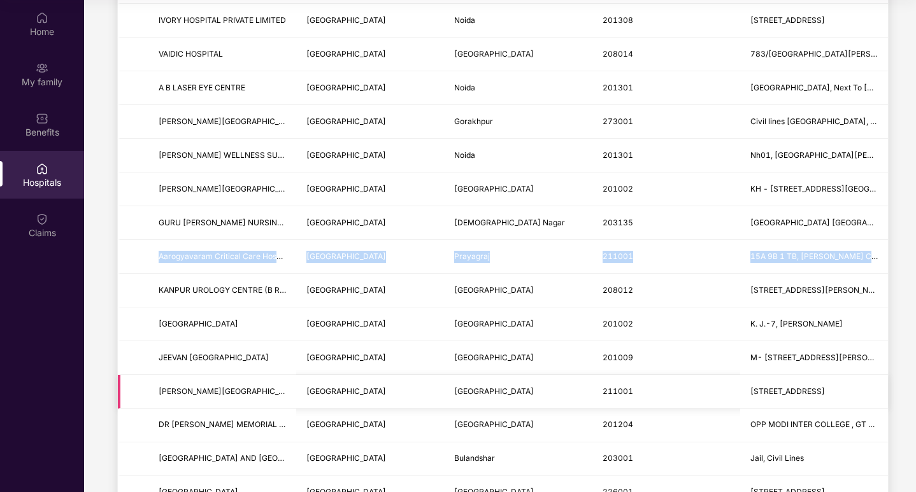
scroll to position [955, 0]
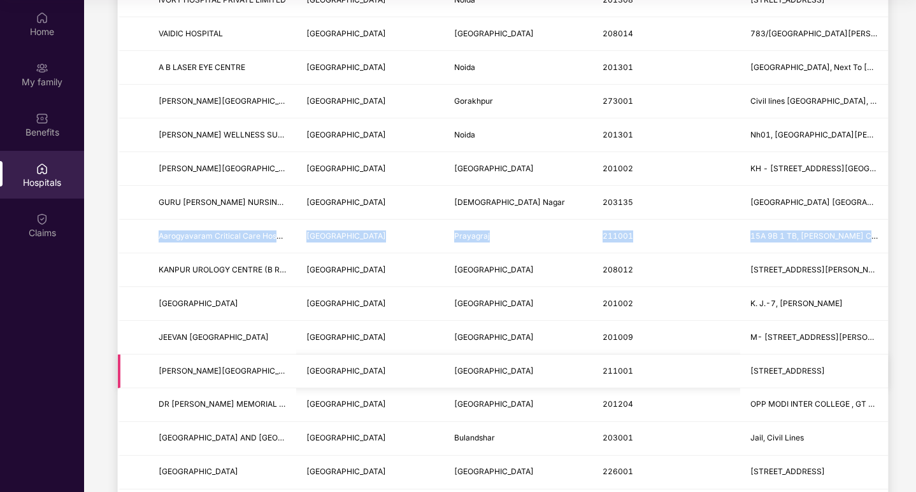
drag, startPoint x: 155, startPoint y: 369, endPoint x: 871, endPoint y: 374, distance: 715.7
click at [871, 374] on tr "[PERSON_NAME][GEOGRAPHIC_DATA] PVT. LTD. [GEOGRAPHIC_DATA] [STREET_ADDRESS]" at bounding box center [503, 372] width 770 height 34
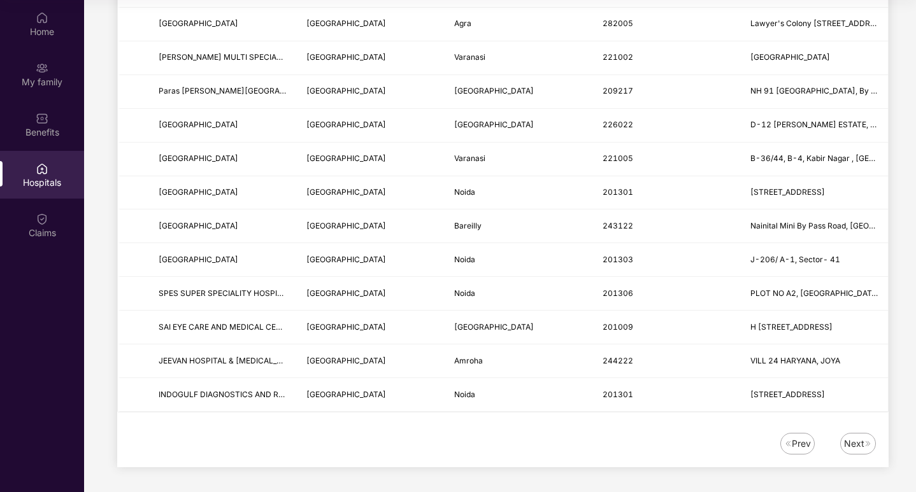
scroll to position [1471, 0]
click at [864, 440] on img at bounding box center [868, 443] width 8 height 8
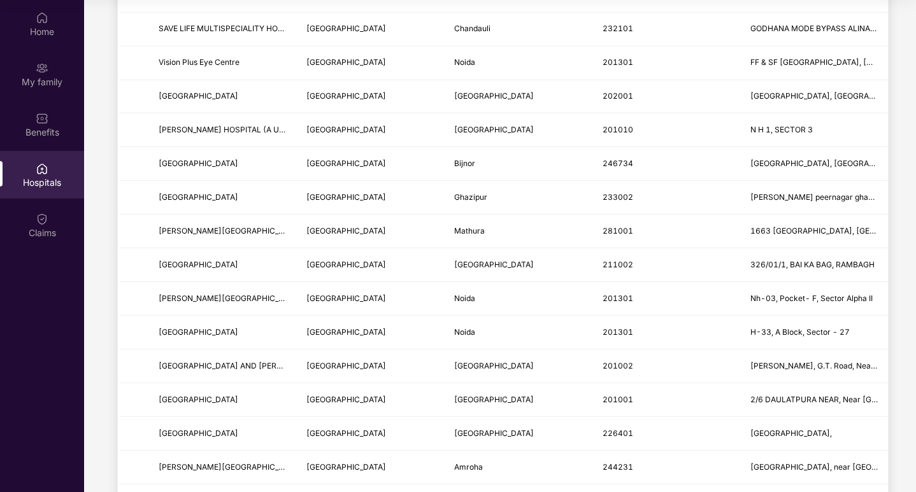
scroll to position [828, 0]
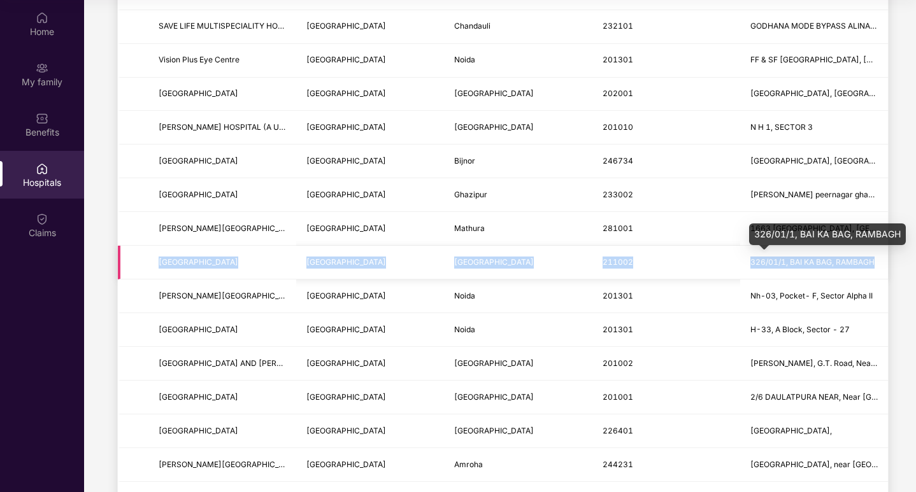
drag, startPoint x: 156, startPoint y: 258, endPoint x: 871, endPoint y: 258, distance: 715.0
click at [871, 258] on tr "[GEOGRAPHIC_DATA] [GEOGRAPHIC_DATA] [GEOGRAPHIC_DATA] 211002 326/01/1, [GEOGRAP…" at bounding box center [503, 263] width 770 height 34
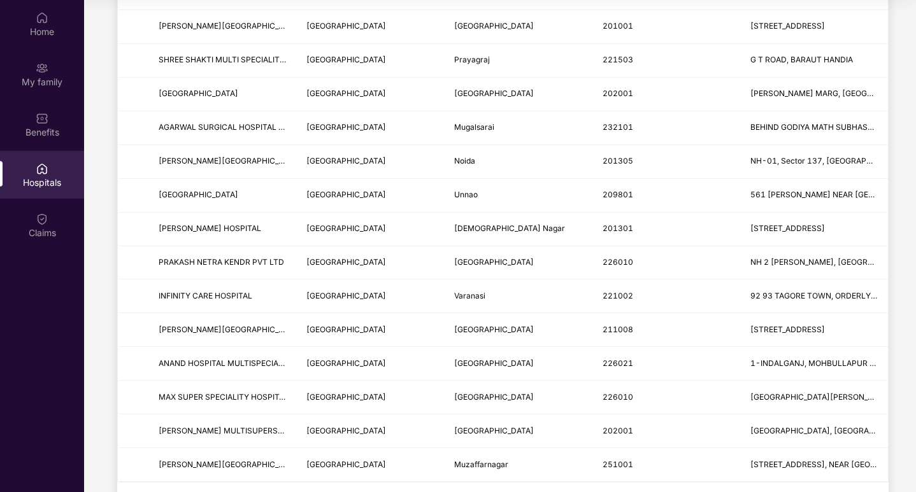
scroll to position [1464, 0]
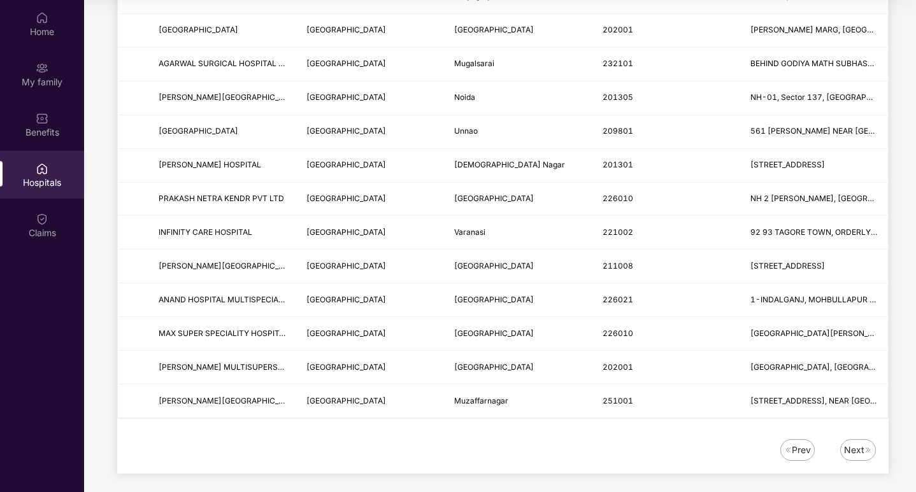
click at [854, 451] on div "Next" at bounding box center [854, 450] width 20 height 14
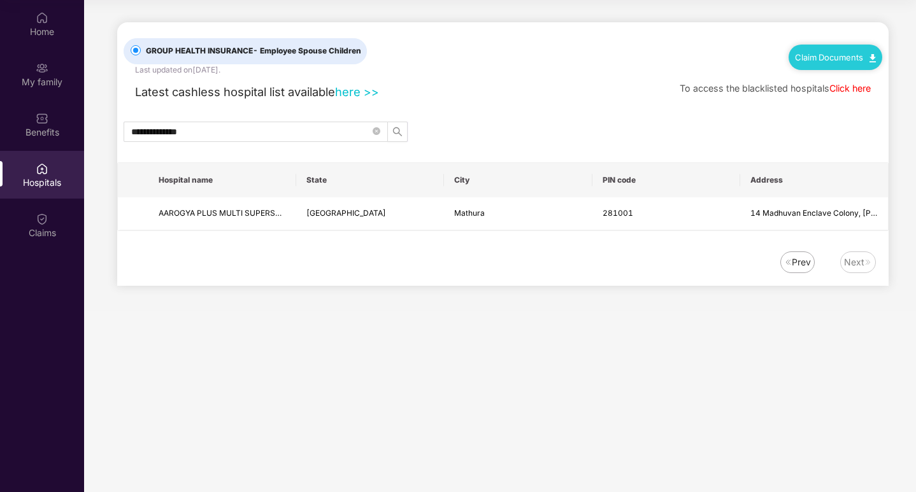
scroll to position [0, 0]
click at [789, 266] on img at bounding box center [788, 262] width 8 height 8
